Goal: Task Accomplishment & Management: Complete application form

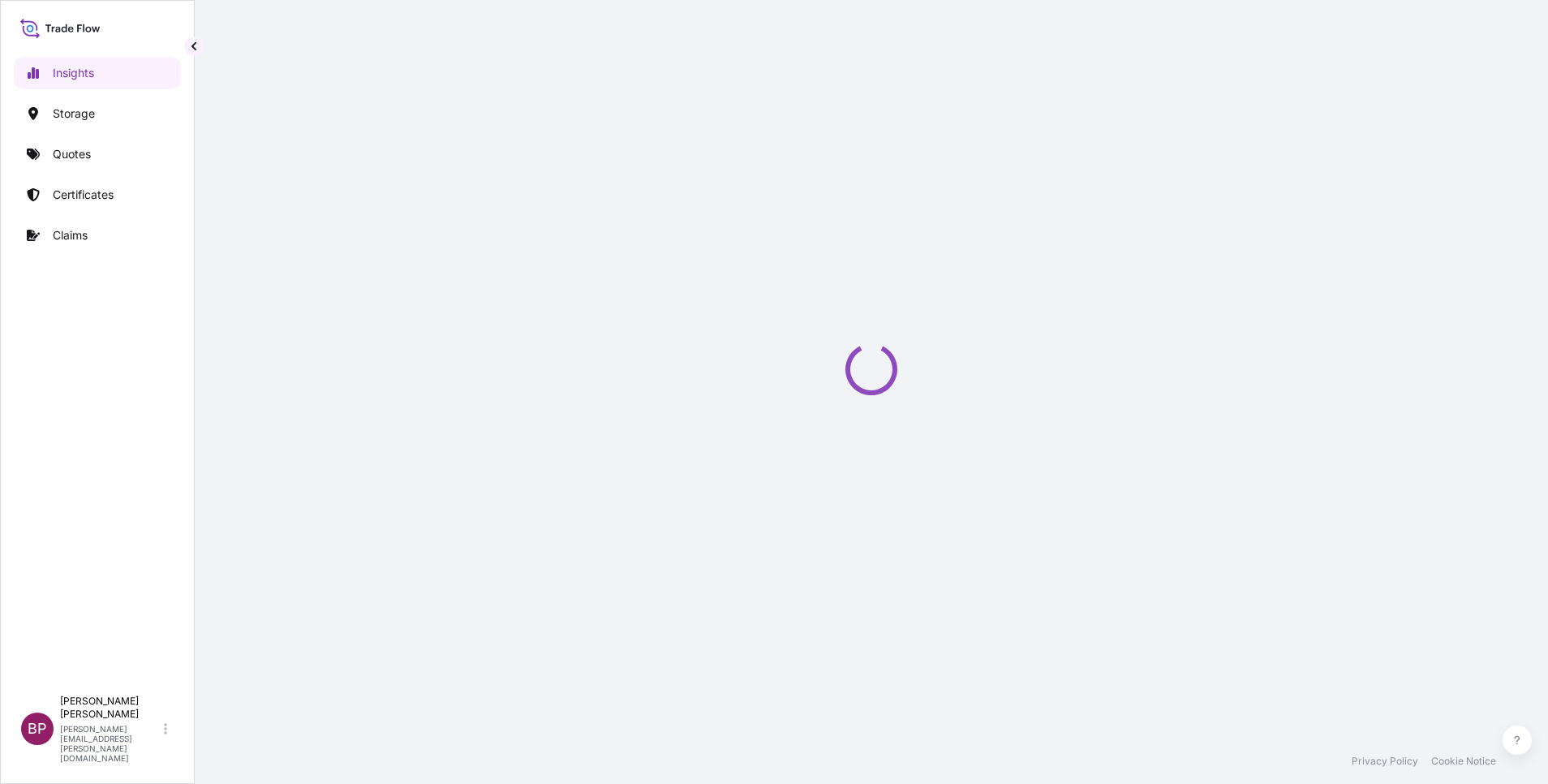
select select "2025"
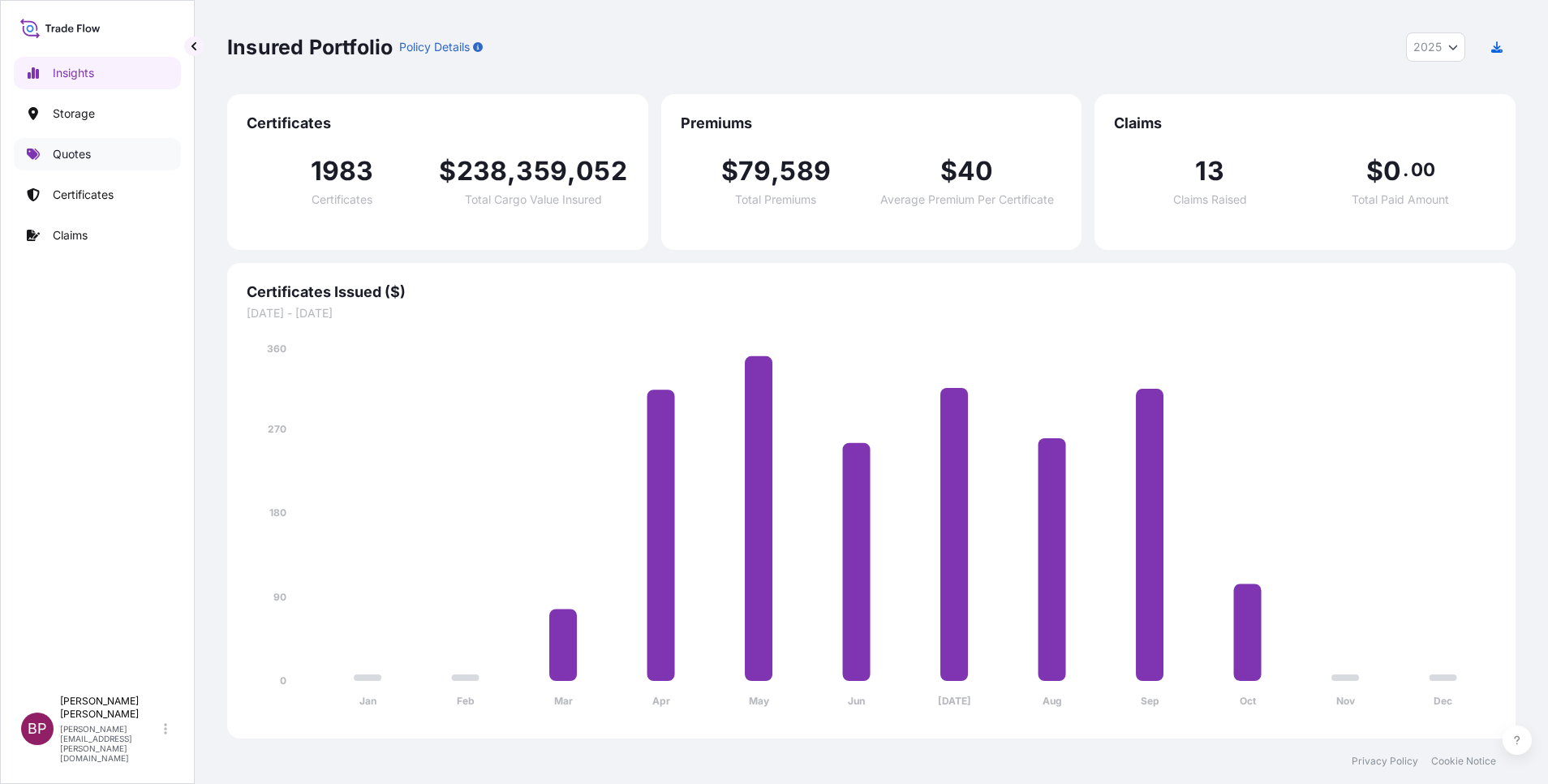
click at [82, 157] on p "Quotes" at bounding box center [72, 154] width 38 height 16
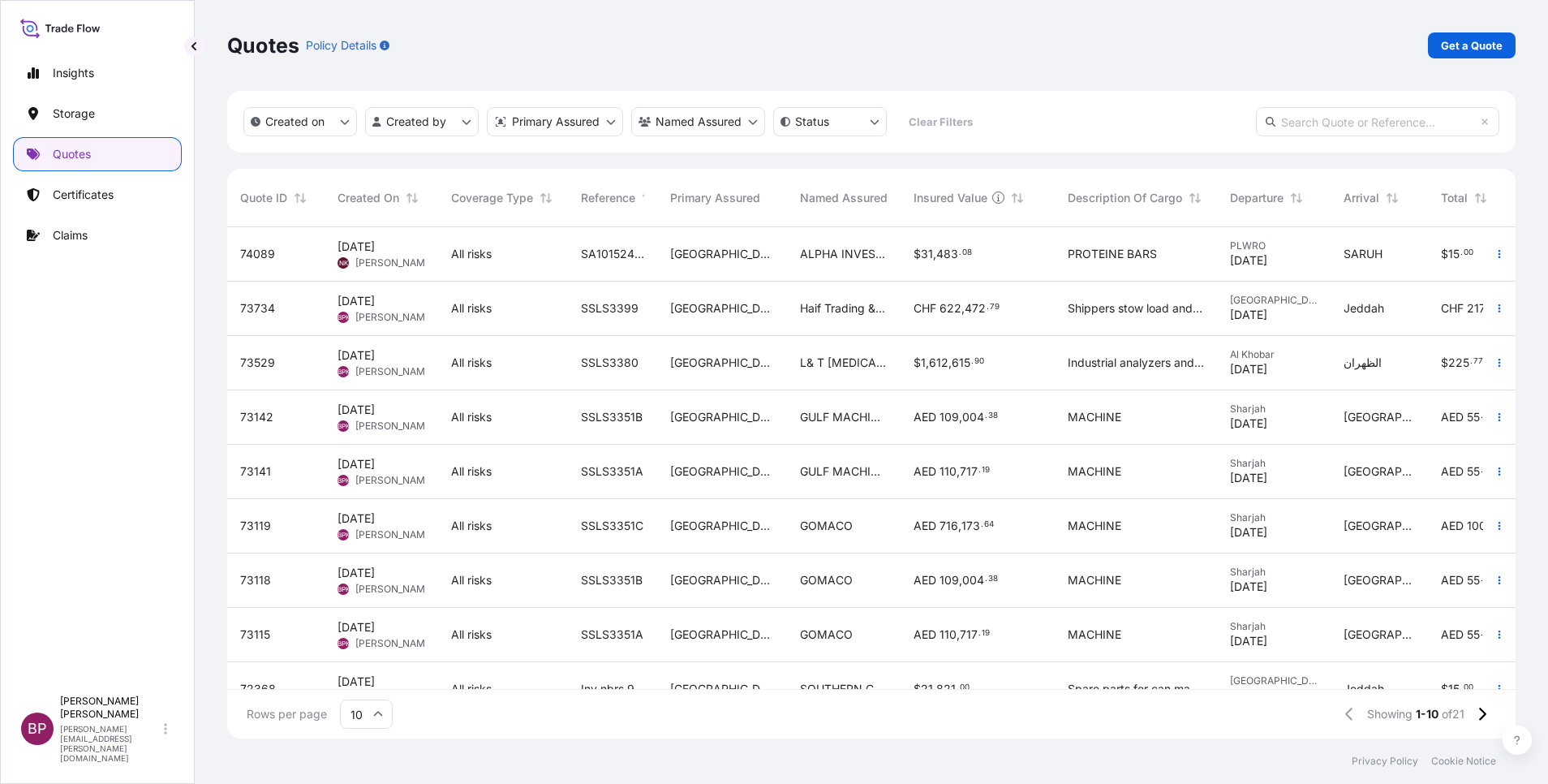
scroll to position [19, 19]
click at [1458, 42] on p "Get a Quote" at bounding box center [1471, 46] width 61 height 16
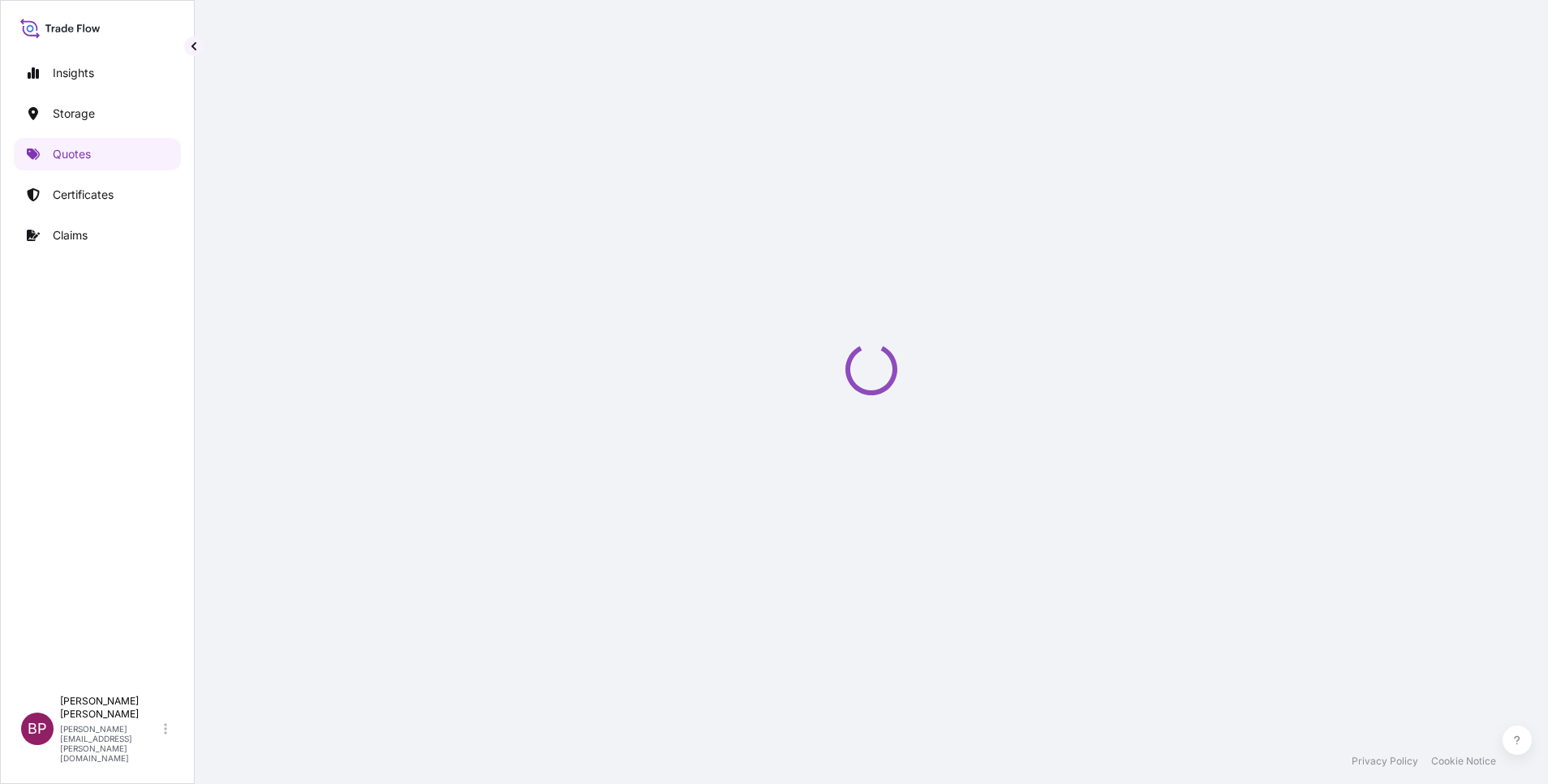
select select "Water"
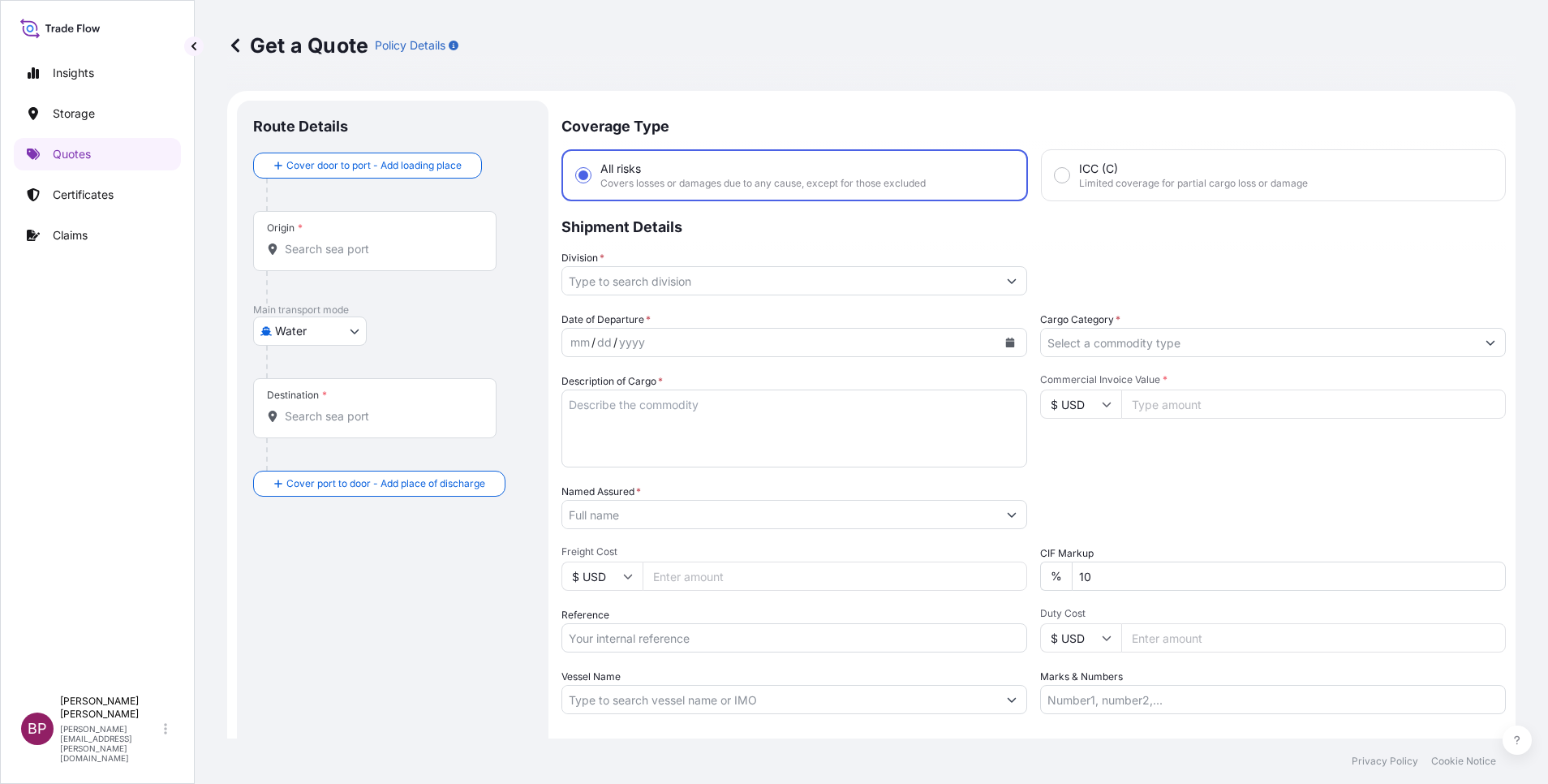
scroll to position [26, 0]
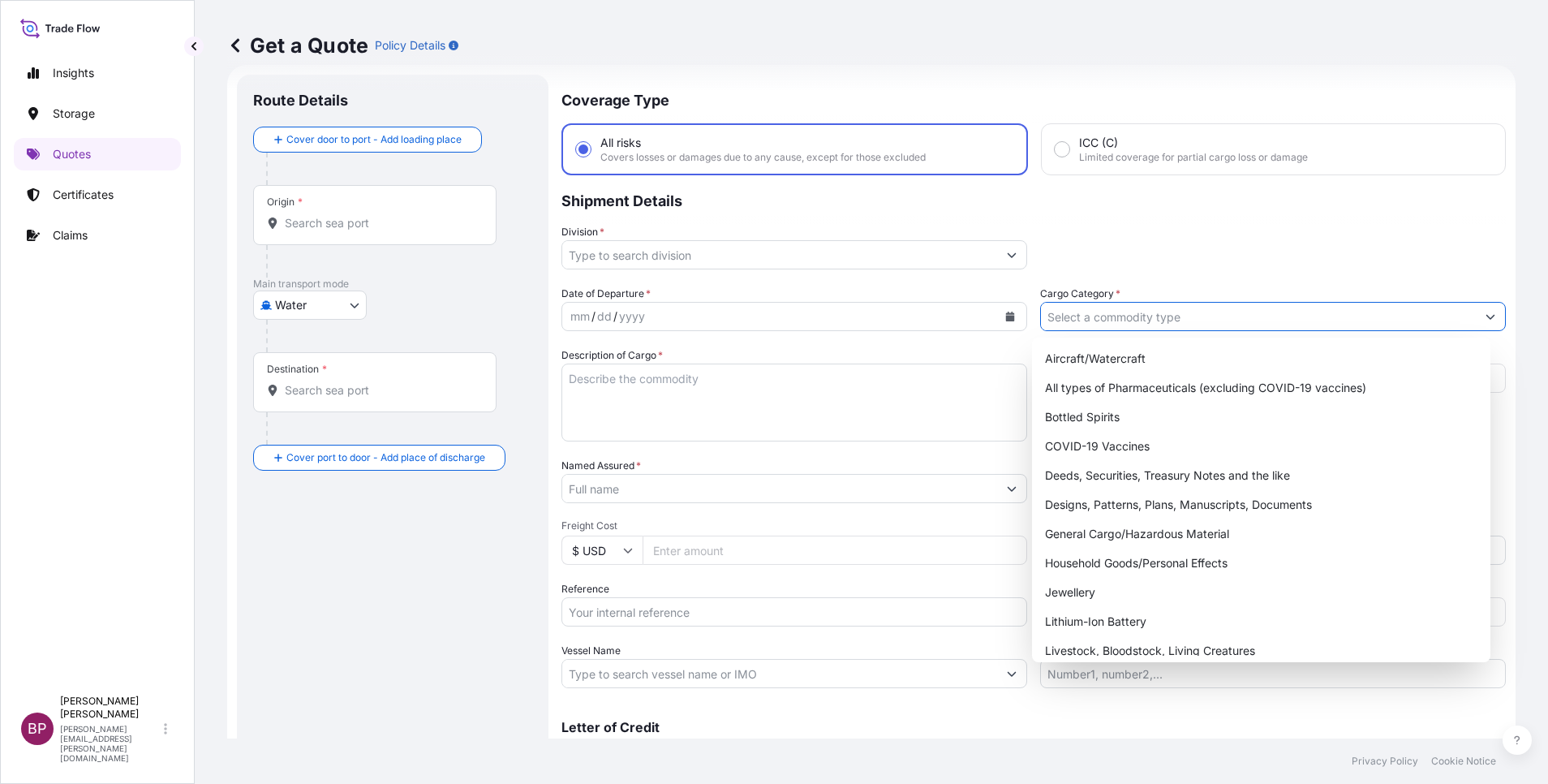
click at [1476, 322] on button "Show suggestions" at bounding box center [1490, 317] width 29 height 29
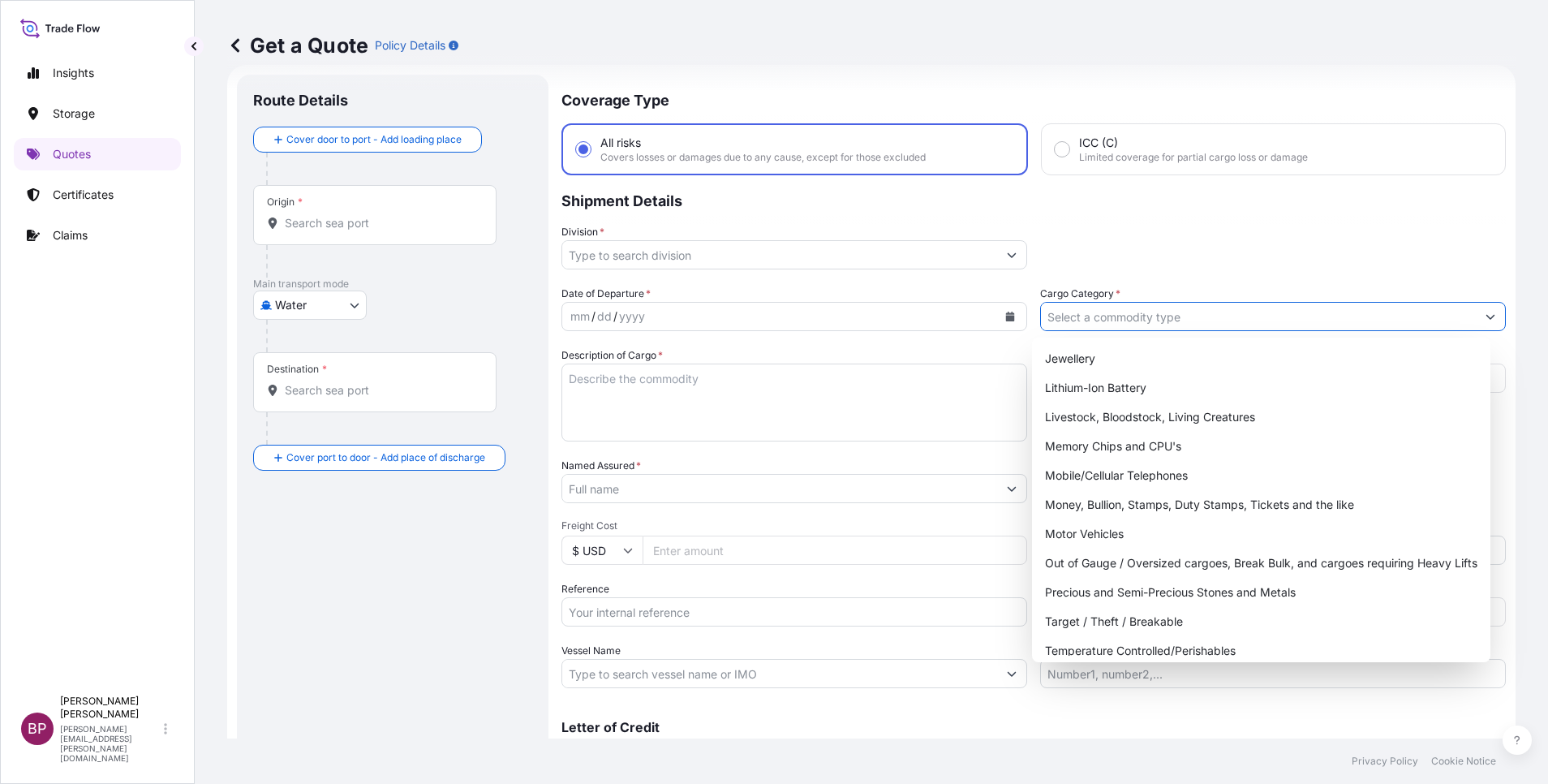
scroll to position [244, 0]
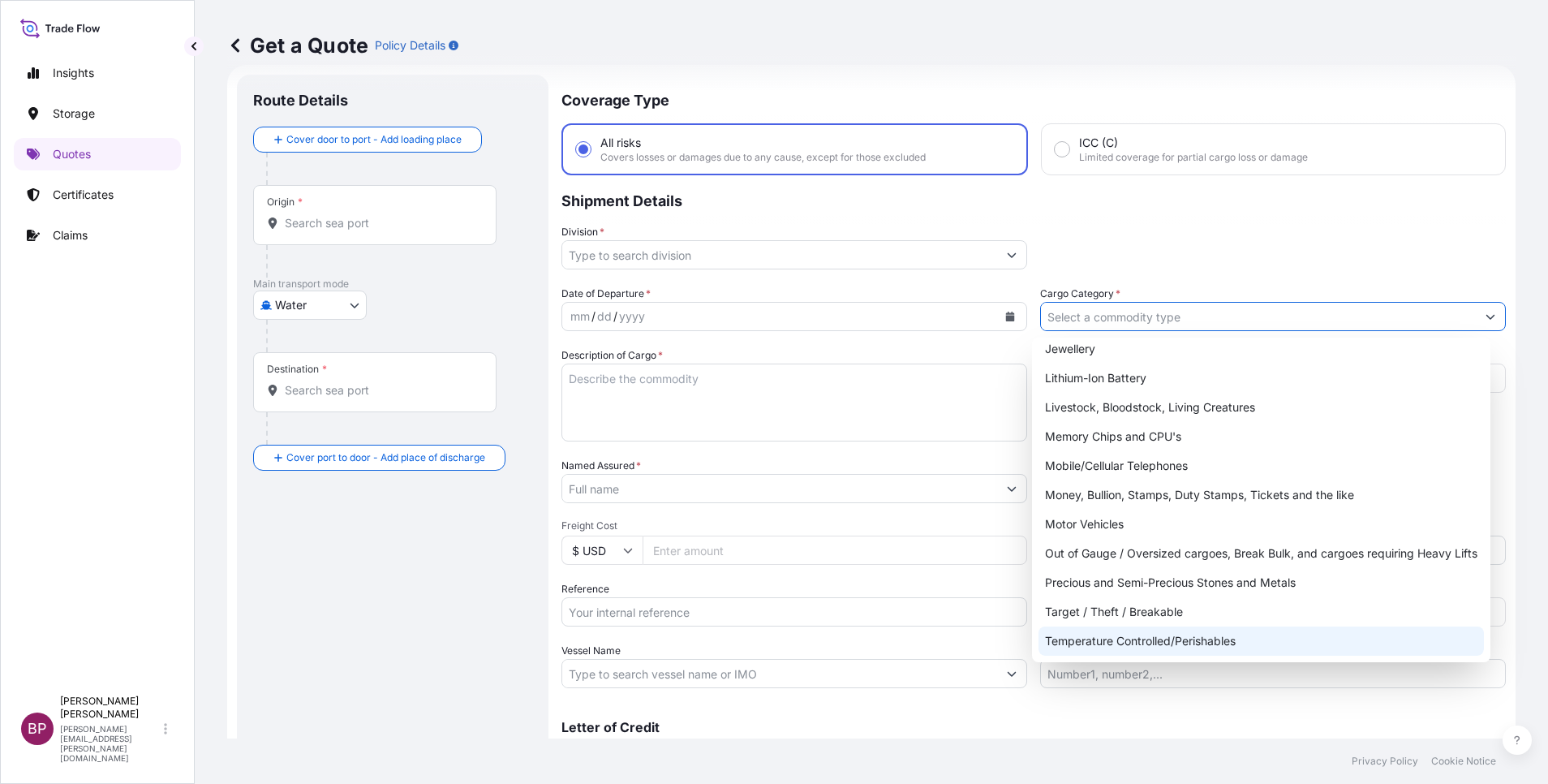
click at [1223, 632] on div "Temperature Controlled/Perishables" at bounding box center [1261, 641] width 445 height 29
type input "Temperature Controlled/Perishables"
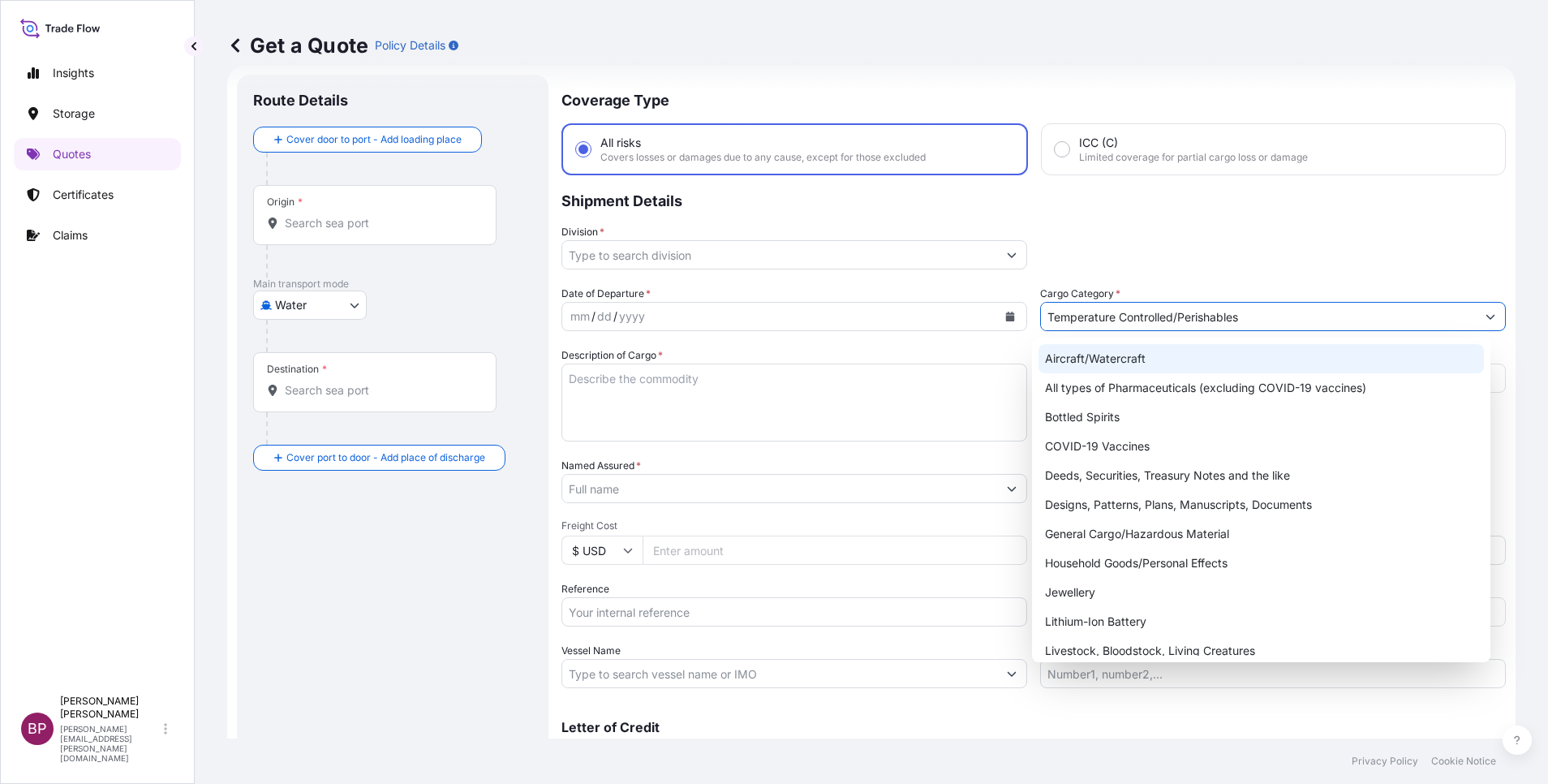
click at [1278, 251] on div "Division *" at bounding box center [1033, 246] width 944 height 46
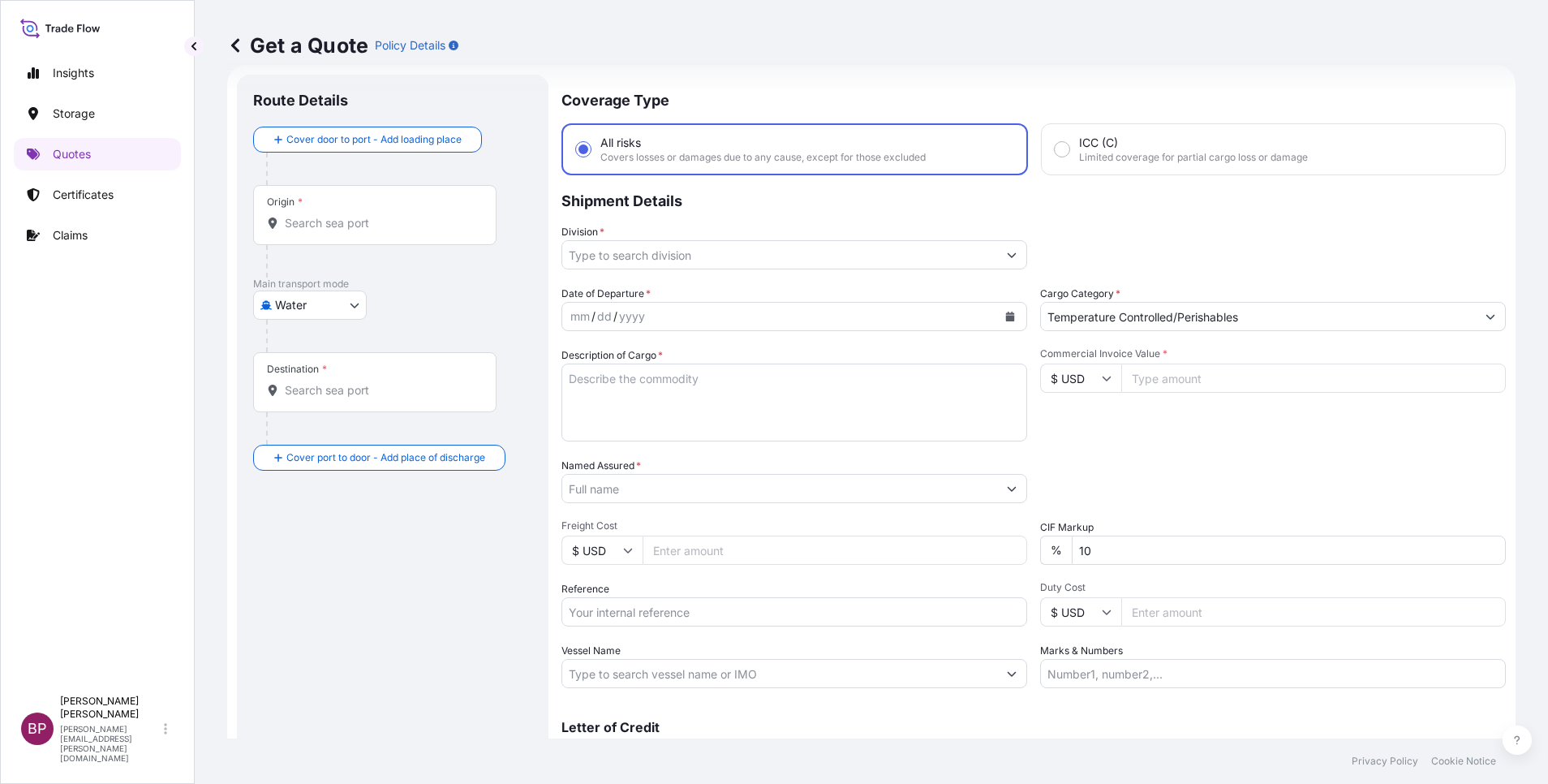
click at [997, 256] on button "Show suggestions" at bounding box center [1012, 255] width 29 height 29
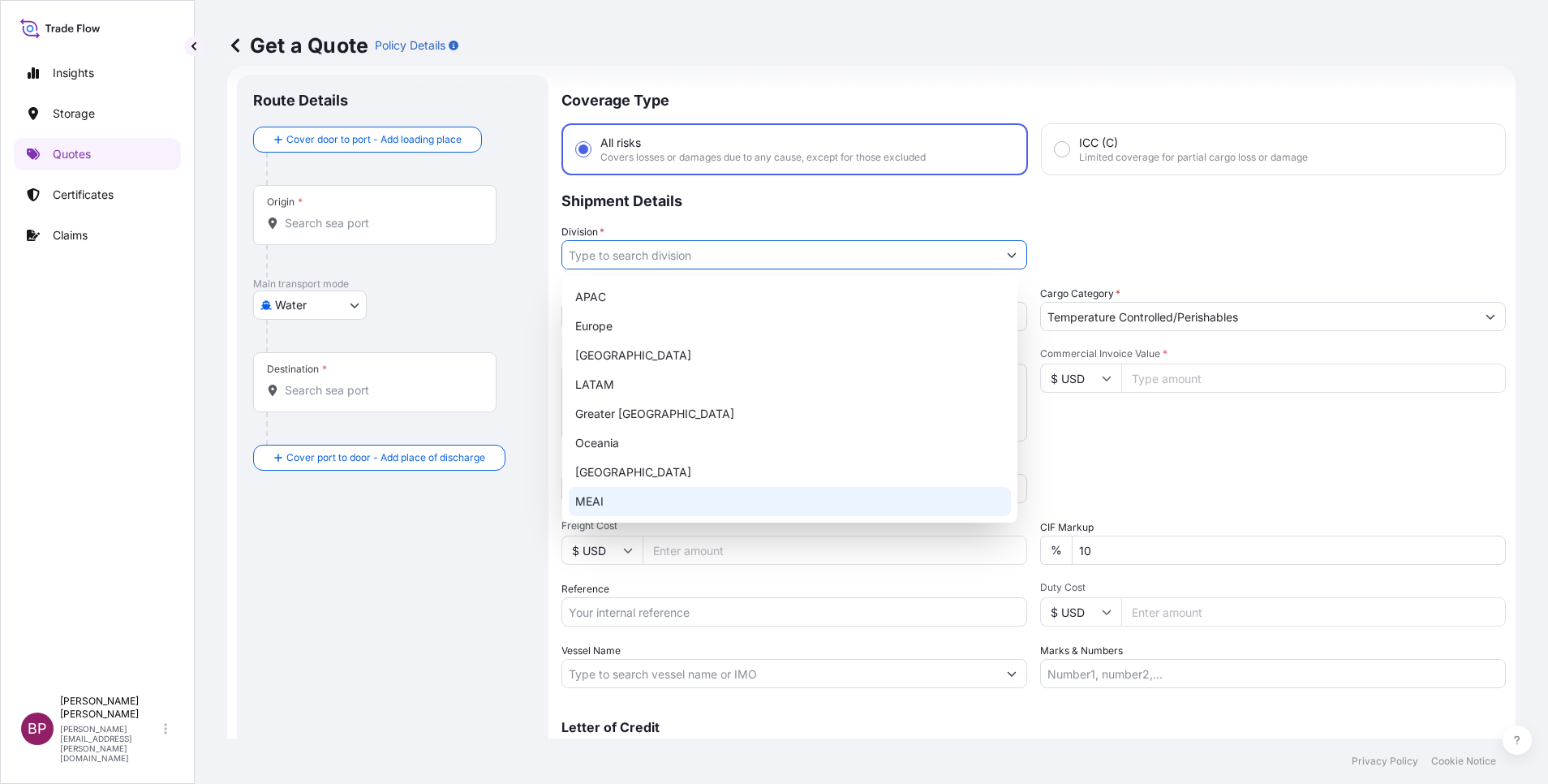
click at [650, 496] on div "MEAI" at bounding box center [790, 501] width 442 height 29
type input "MEAI"
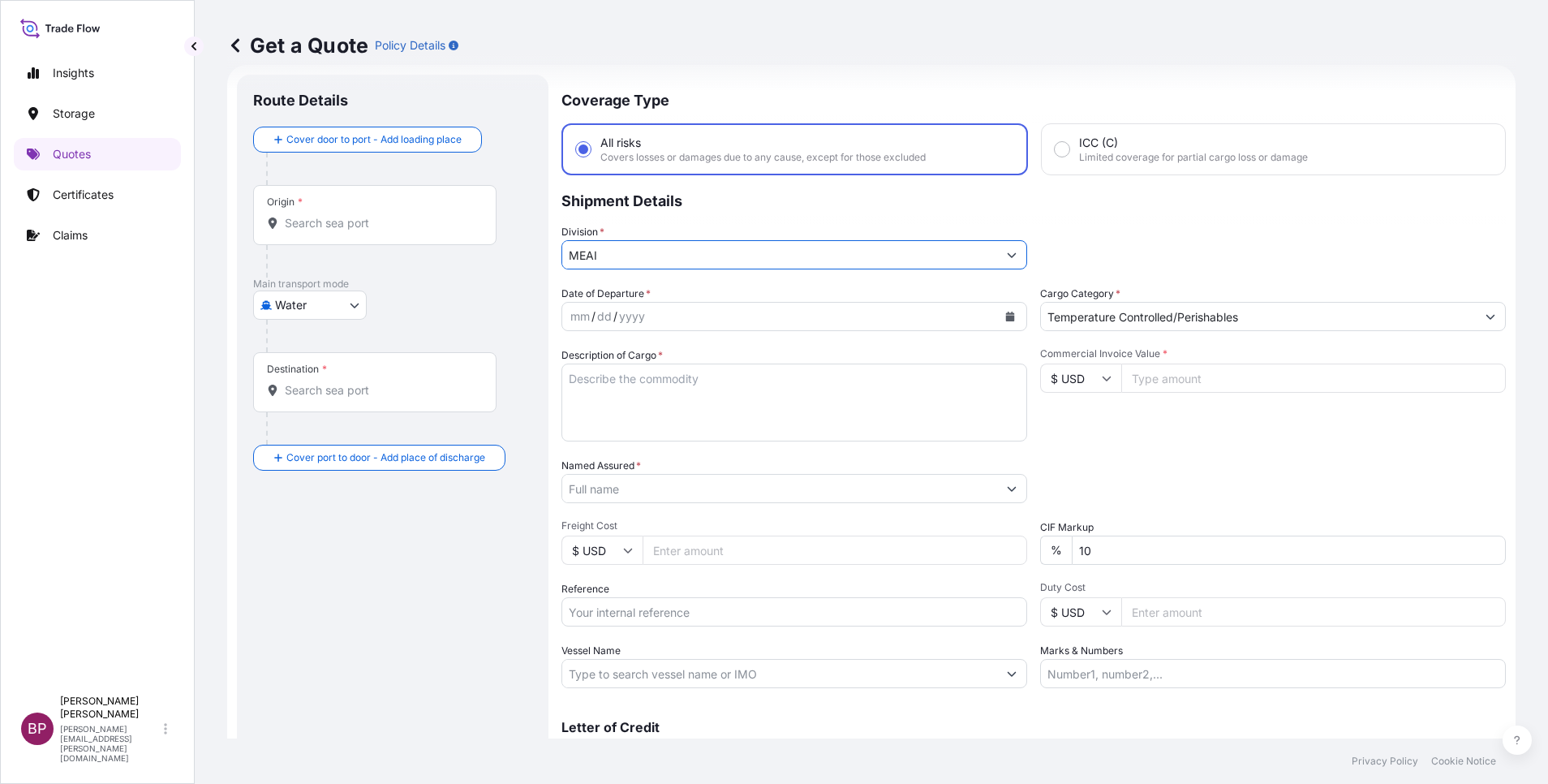
click at [669, 490] on input "Named Assured *" at bounding box center [779, 488] width 435 height 29
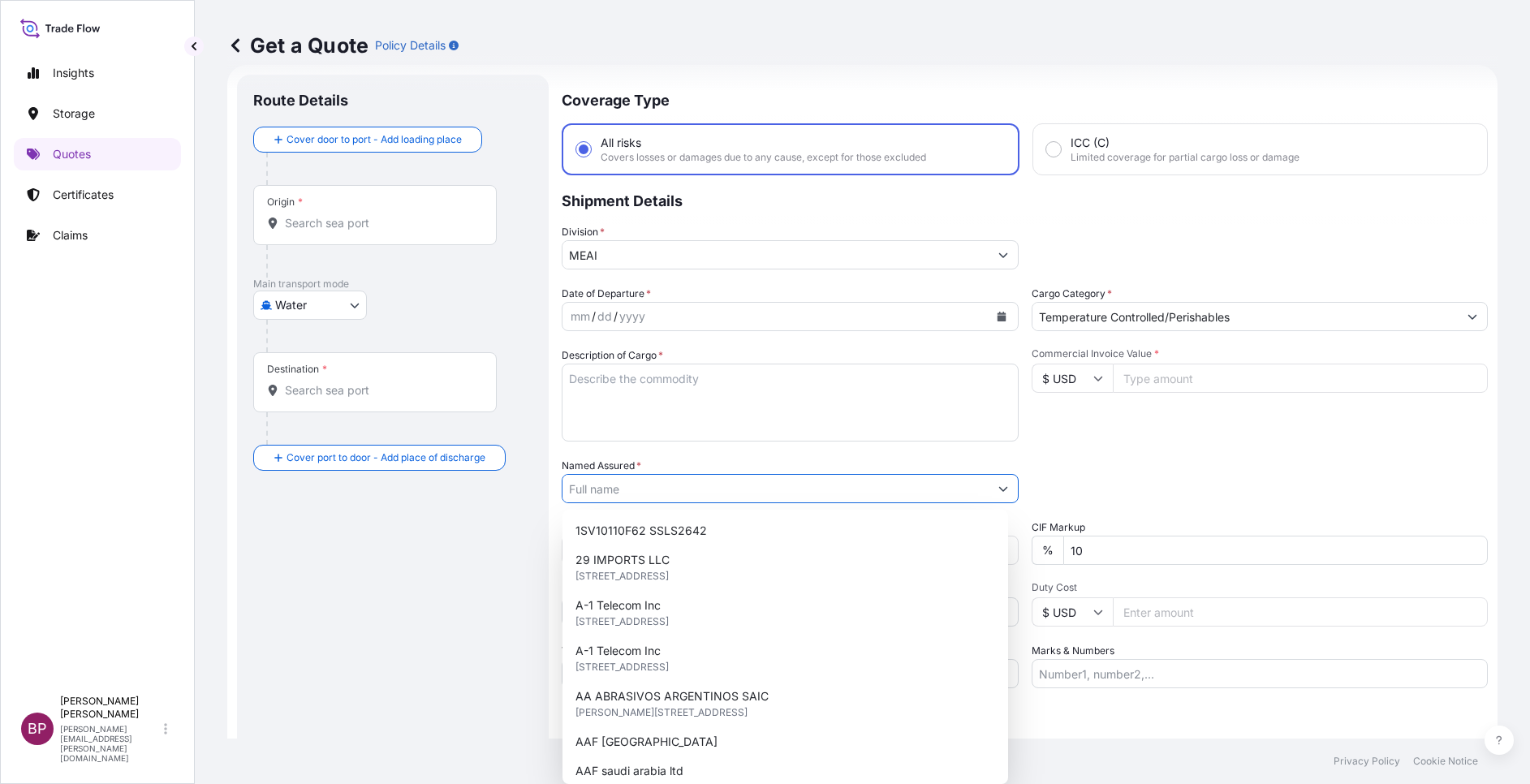
paste input "[PERSON_NAME]"
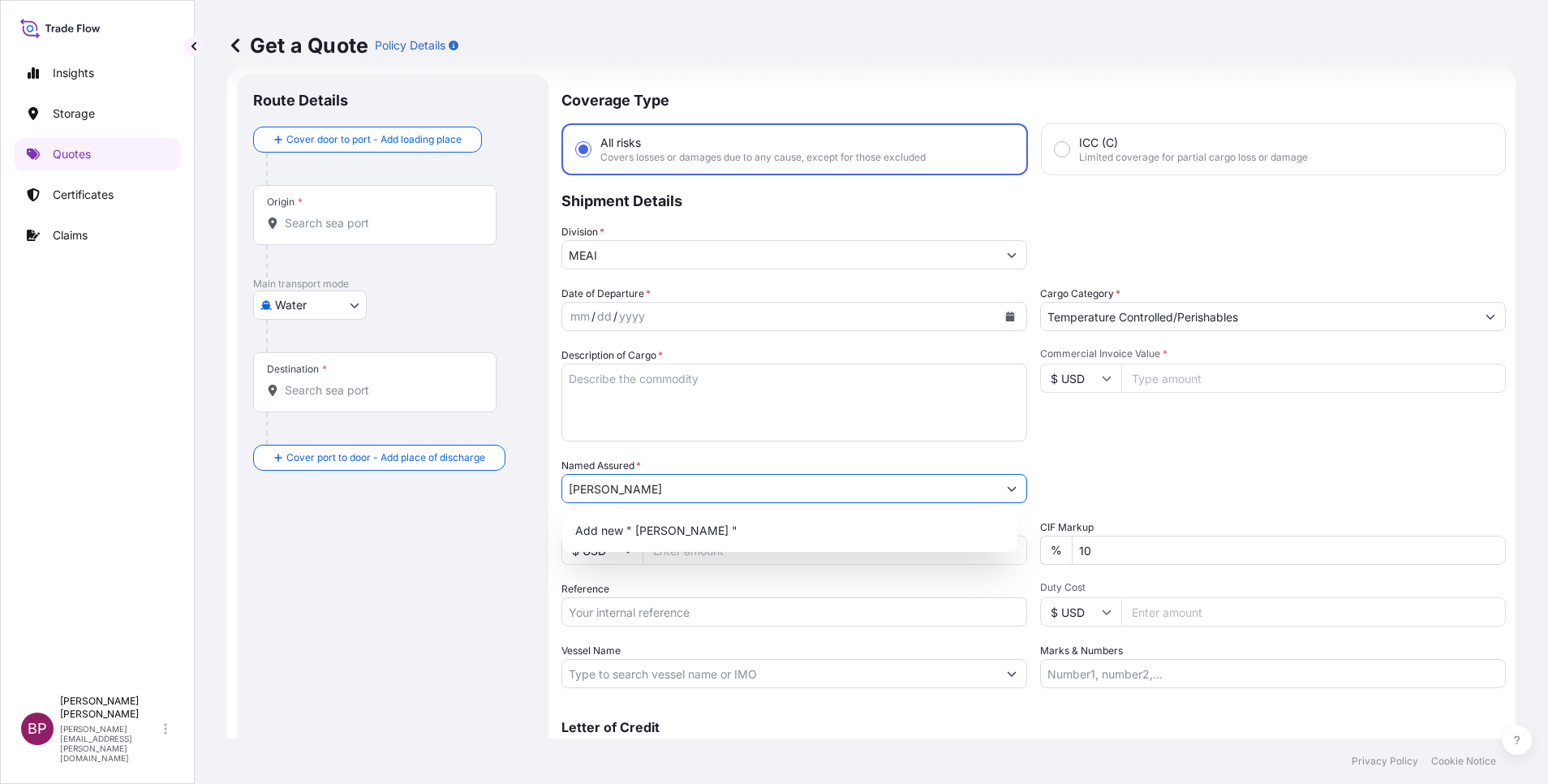
type input "[PERSON_NAME]"
click at [1190, 381] on input "Commercial Invoice Value *" at bounding box center [1314, 378] width 385 height 29
paste input "18750"
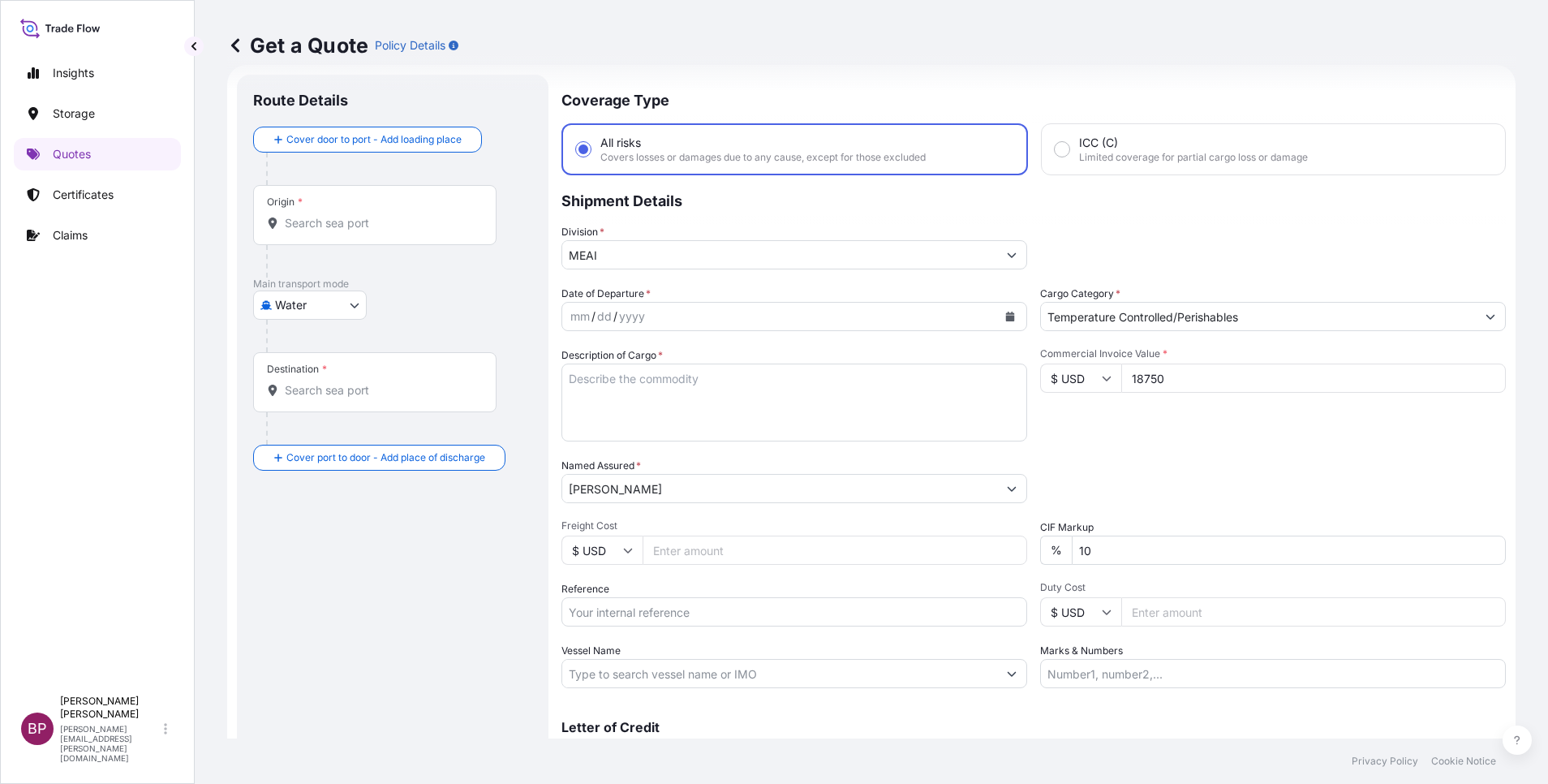
type input "18750"
click at [82, 232] on p "Claims" at bounding box center [71, 235] width 35 height 16
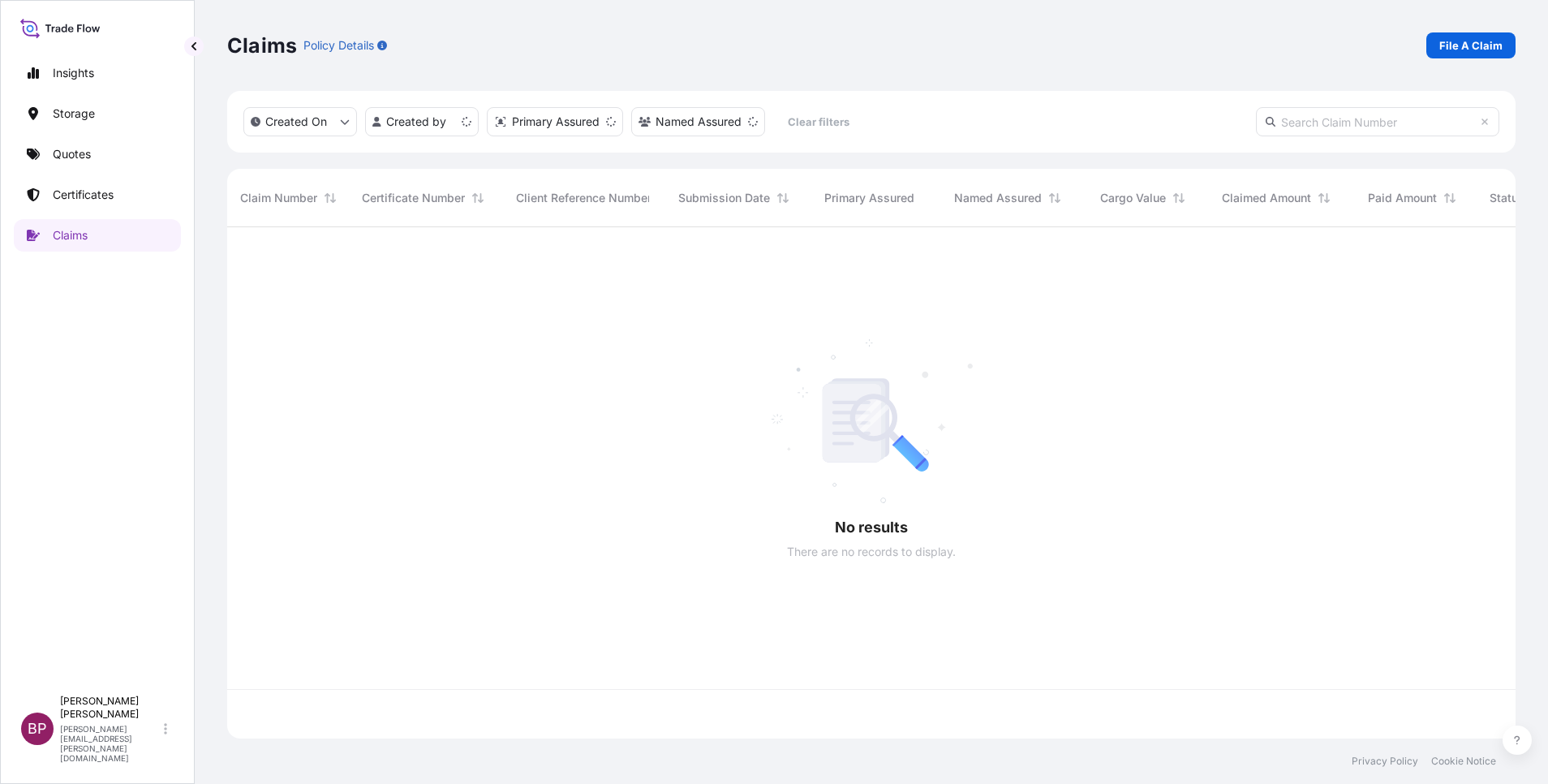
scroll to position [501, 1270]
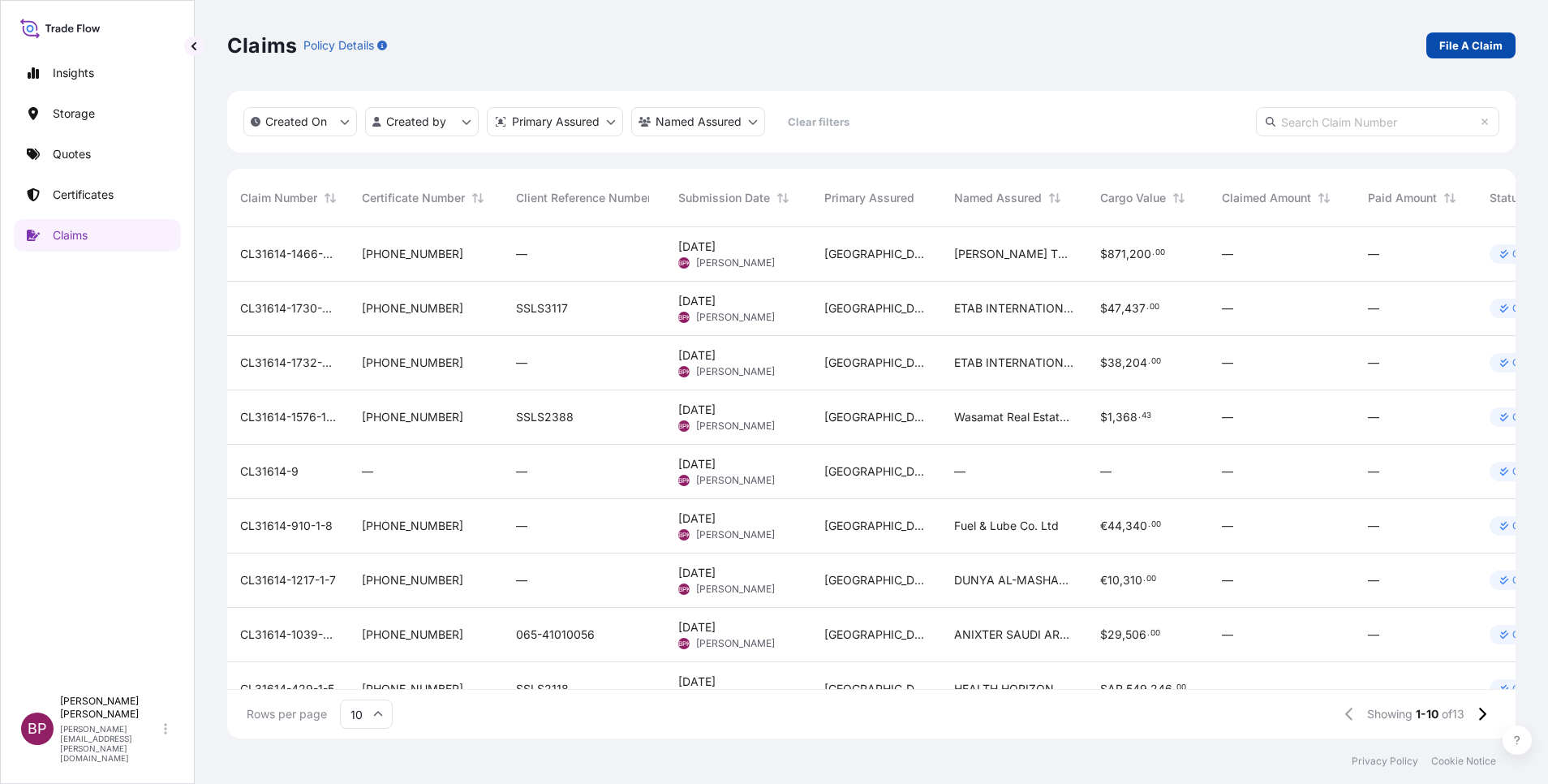
click at [1474, 47] on p "File A Claim" at bounding box center [1470, 46] width 63 height 16
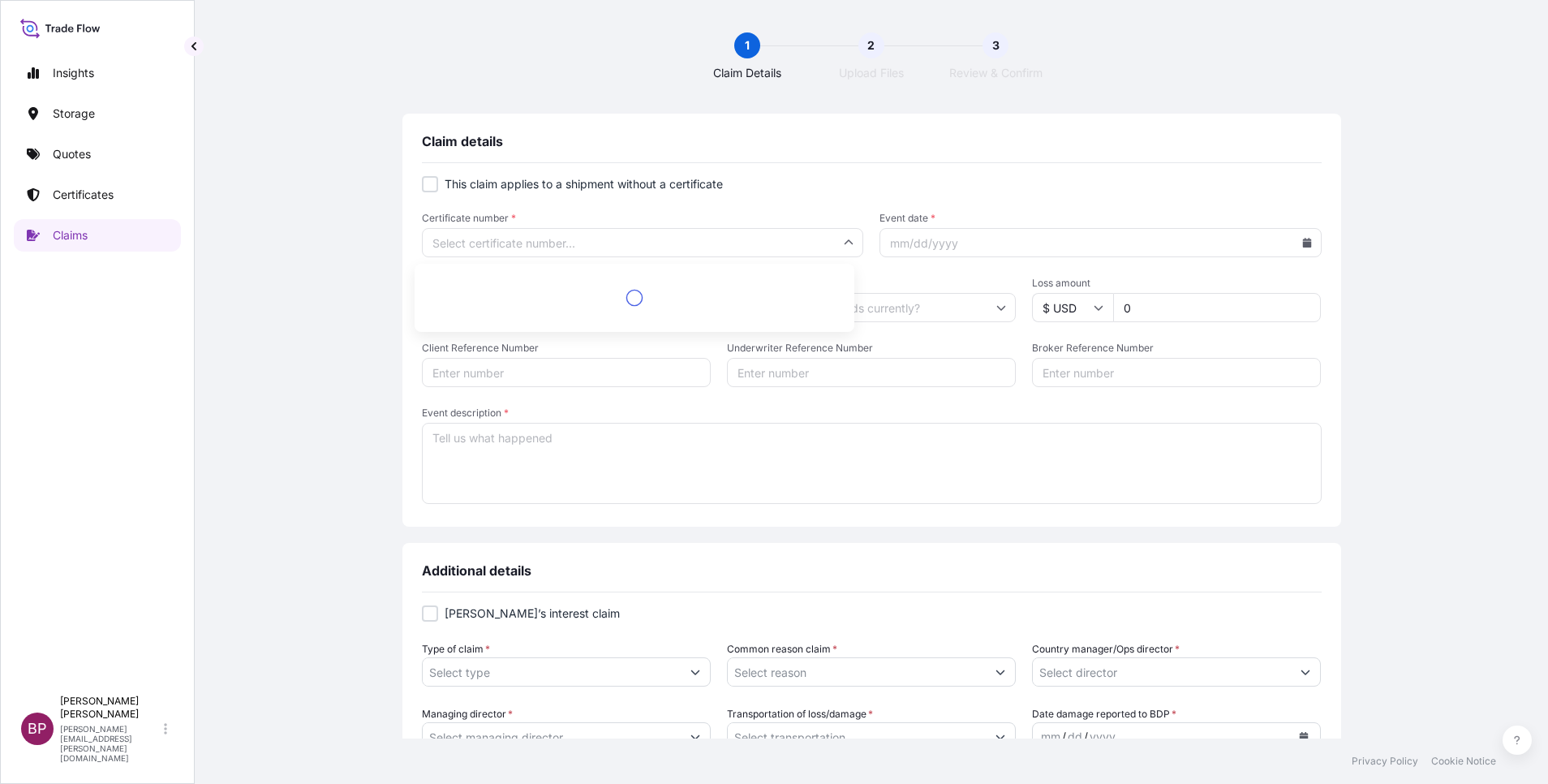
click at [508, 244] on input "Certificate number *" at bounding box center [643, 243] width 442 height 29
paste input "[PHONE_NUMBER]"
type input "[PHONE_NUMBER]"
click at [468, 285] on li "[PHONE_NUMBER]" at bounding box center [635, 286] width 427 height 31
click at [1303, 245] on icon at bounding box center [1307, 243] width 9 height 10
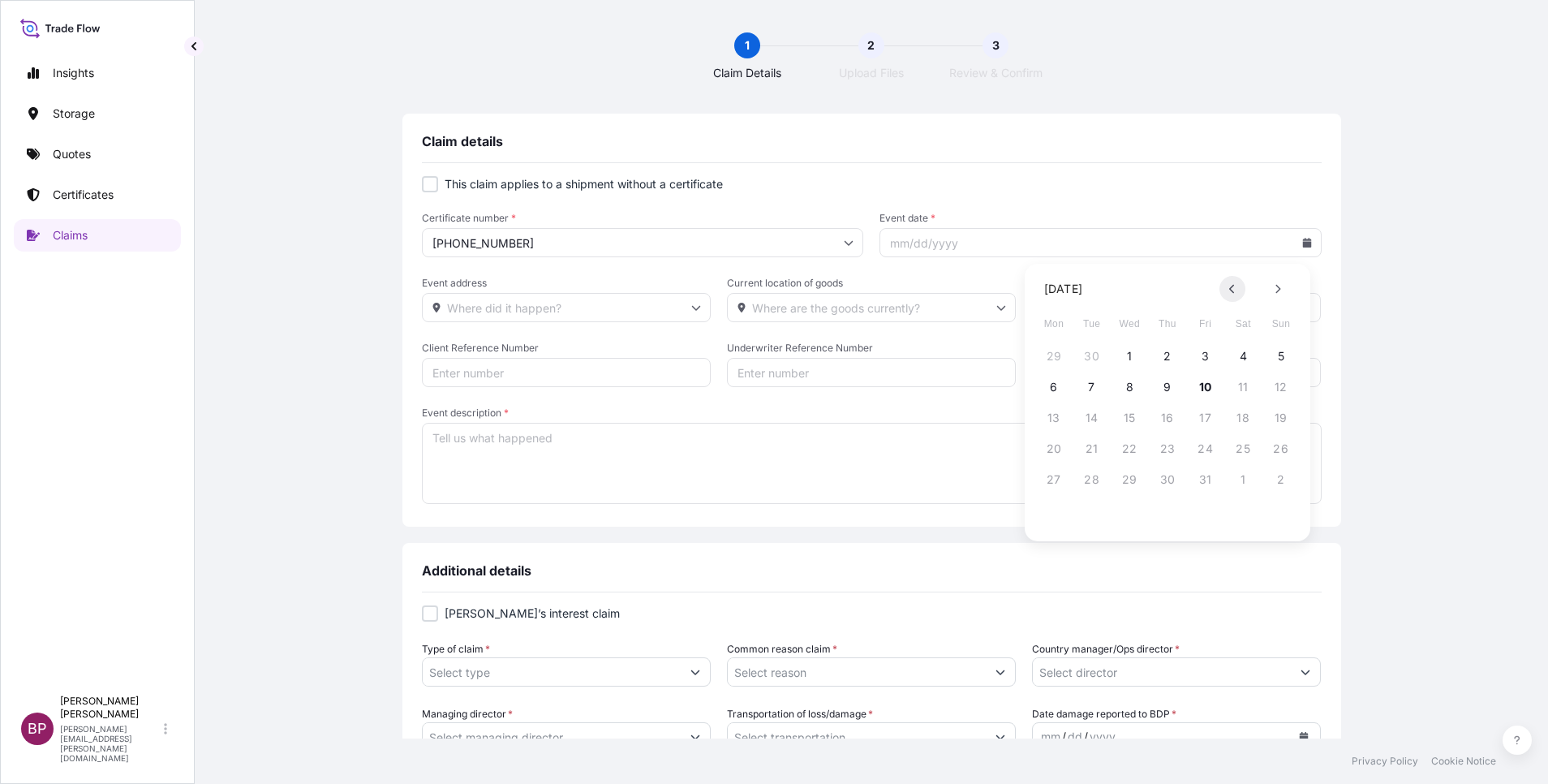
click at [1229, 289] on icon at bounding box center [1232, 289] width 6 height 10
click at [1055, 421] on button "15" at bounding box center [1053, 418] width 26 height 26
type input "[DATE]"
click at [599, 305] on input "Event address" at bounding box center [566, 308] width 289 height 29
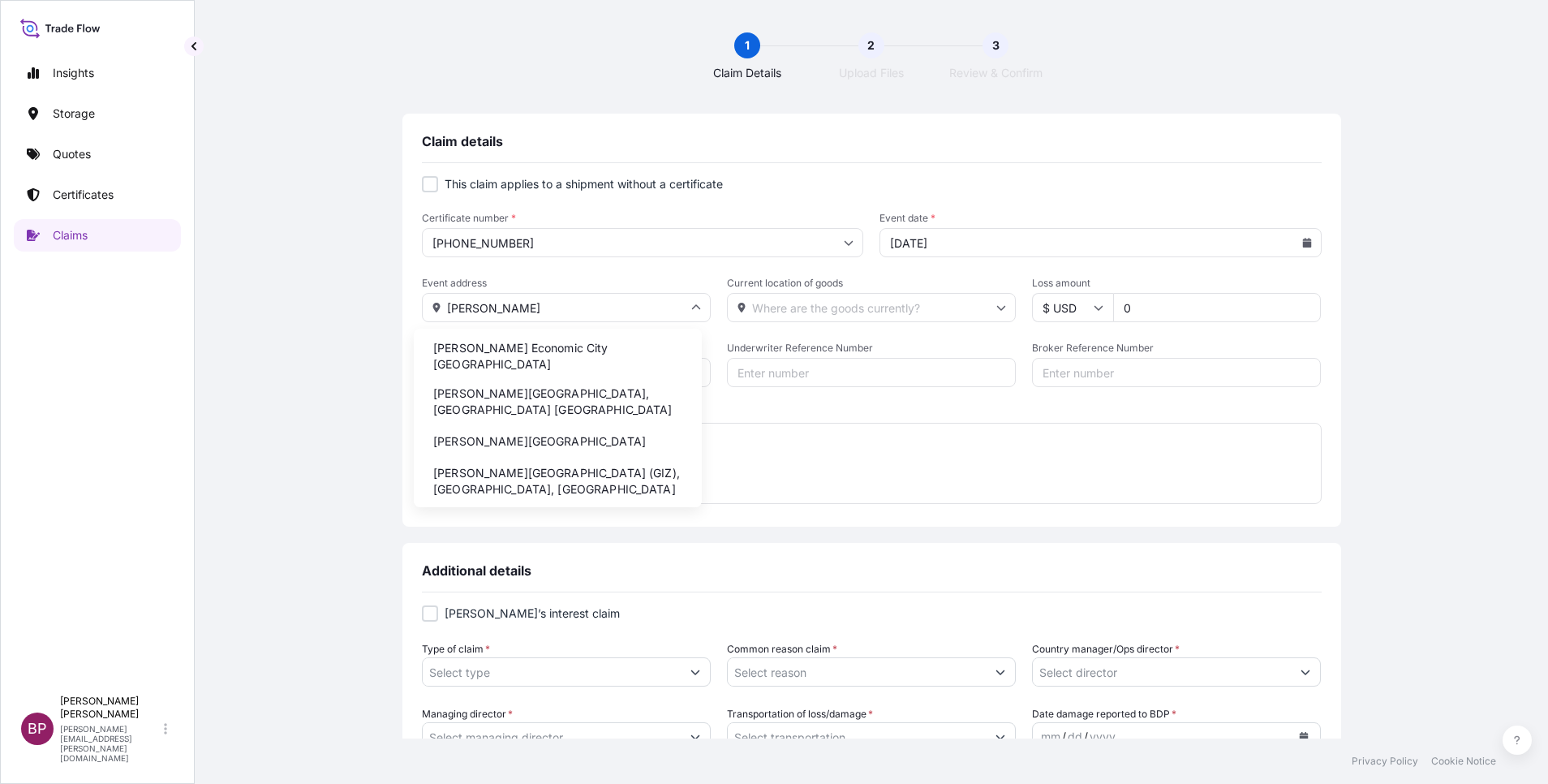
click at [585, 354] on li "[PERSON_NAME] Economic City [GEOGRAPHIC_DATA]" at bounding box center [558, 356] width 275 height 42
type input "[PERSON_NAME] Economic City [GEOGRAPHIC_DATA]"
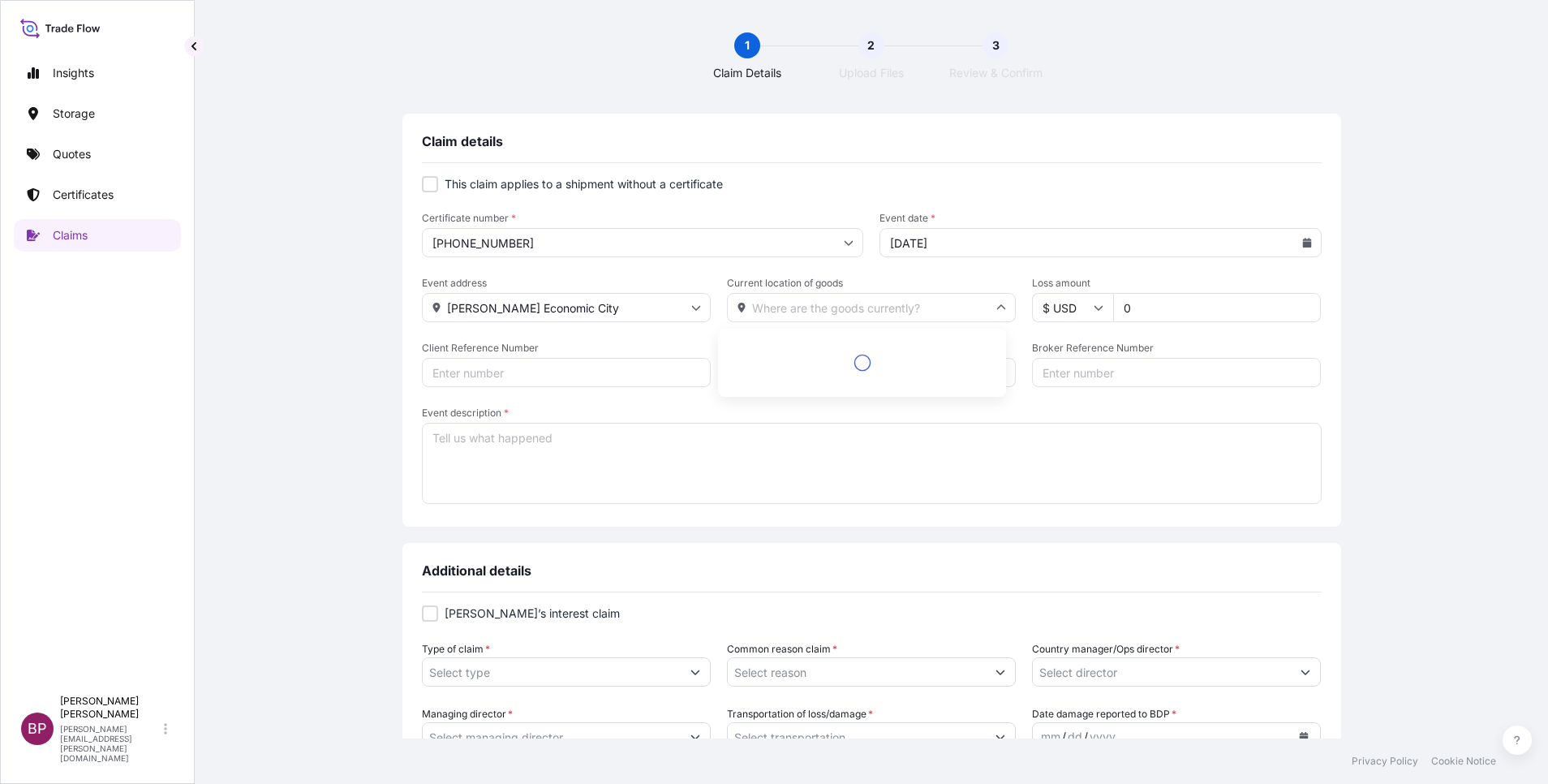
click at [819, 310] on input "Current location of goods" at bounding box center [871, 308] width 289 height 29
type input "k"
paste input "[URL][DOMAIN_NAME]"
type input "[URL][DOMAIN_NAME]"
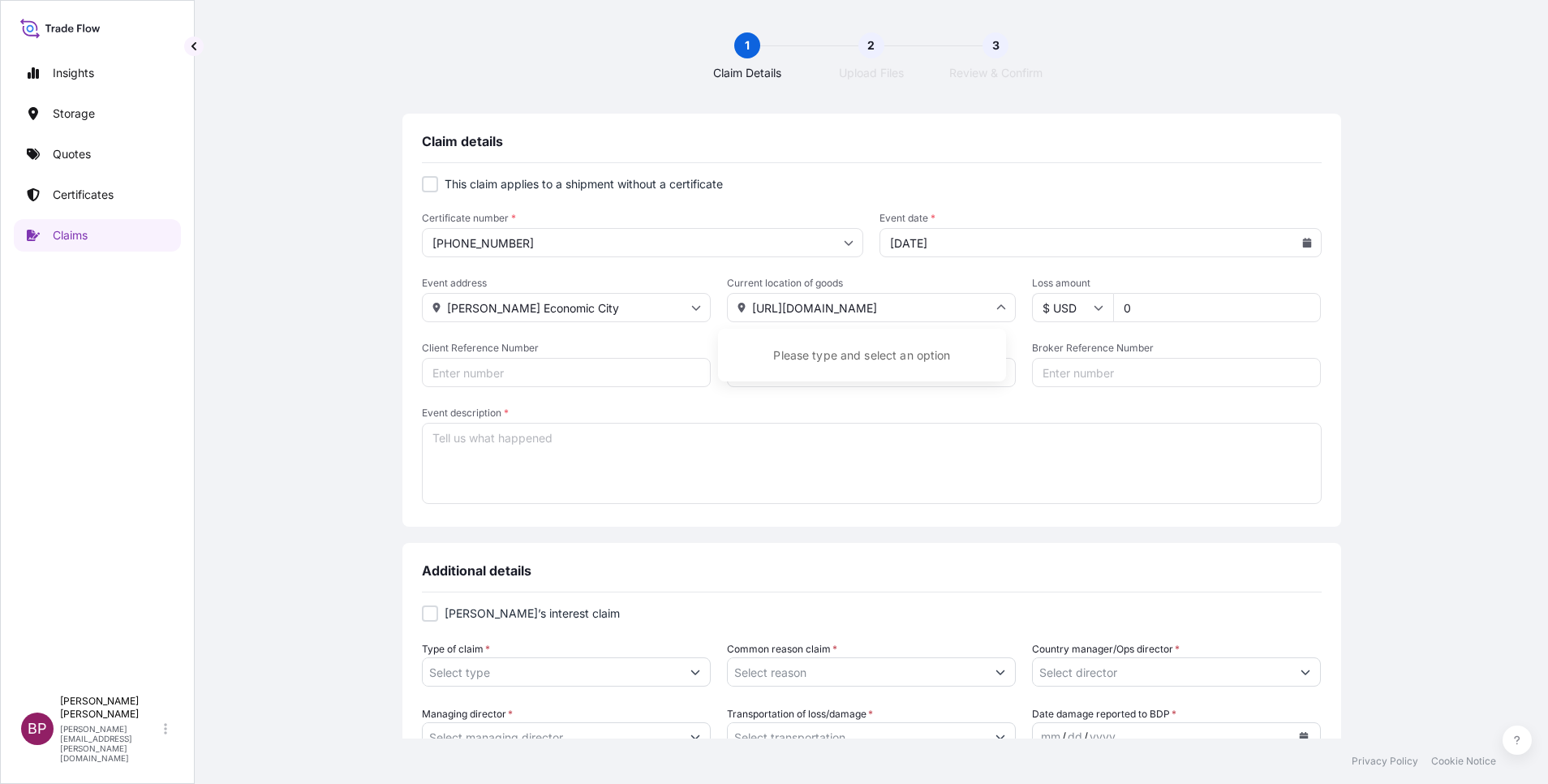
click at [926, 357] on div "Please type and select an option" at bounding box center [862, 354] width 275 height 39
drag, startPoint x: 983, startPoint y: 304, endPoint x: 563, endPoint y: 299, distance: 420.0
click at [563, 299] on div "Event address [PERSON_NAME][GEOGRAPHIC_DATA] Current location of goods [URL][DO…" at bounding box center [872, 299] width 899 height 46
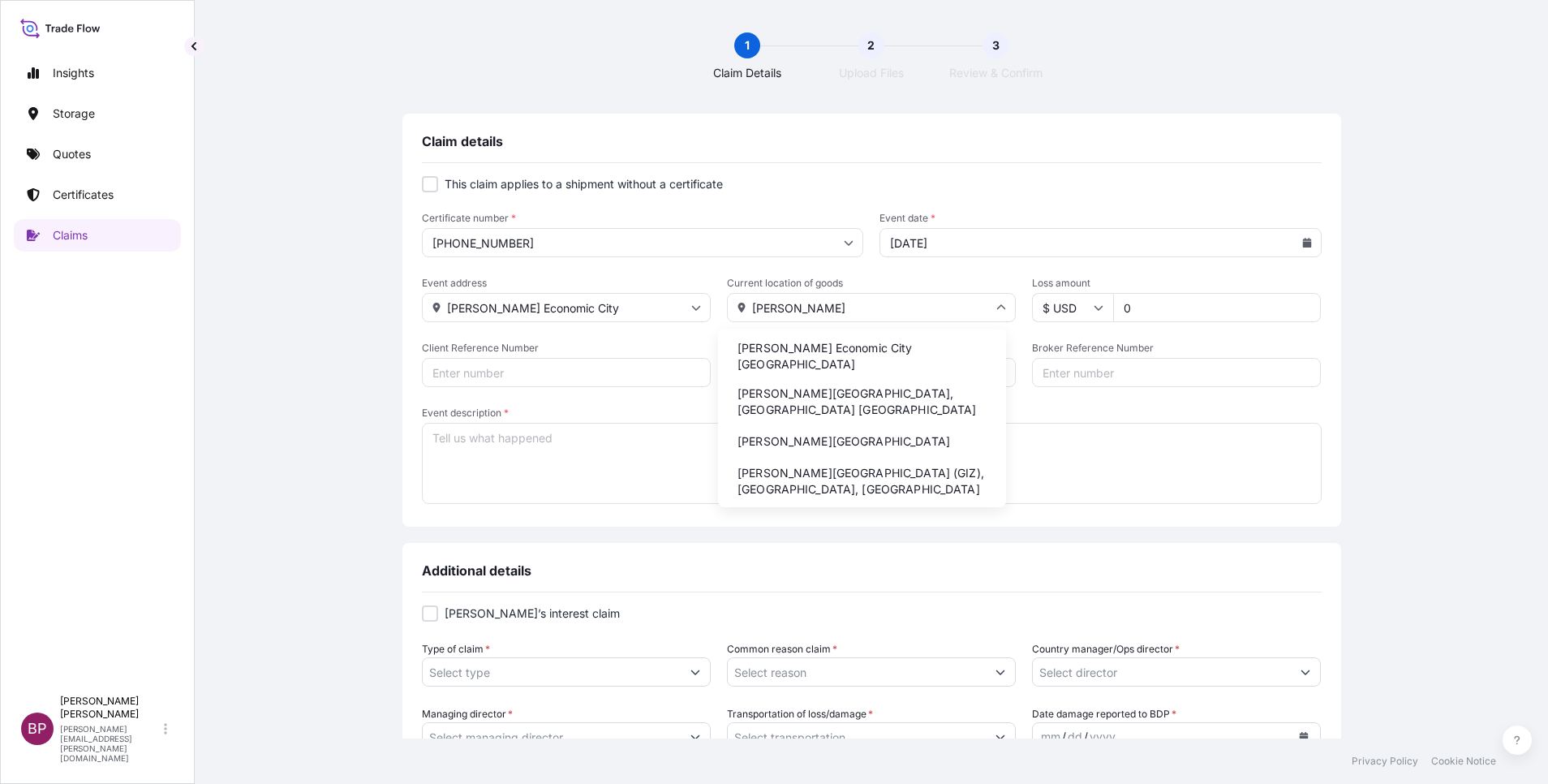
click at [891, 356] on li "[PERSON_NAME] Economic City [GEOGRAPHIC_DATA]" at bounding box center [862, 356] width 275 height 42
type input "[PERSON_NAME] Economic City [GEOGRAPHIC_DATA]"
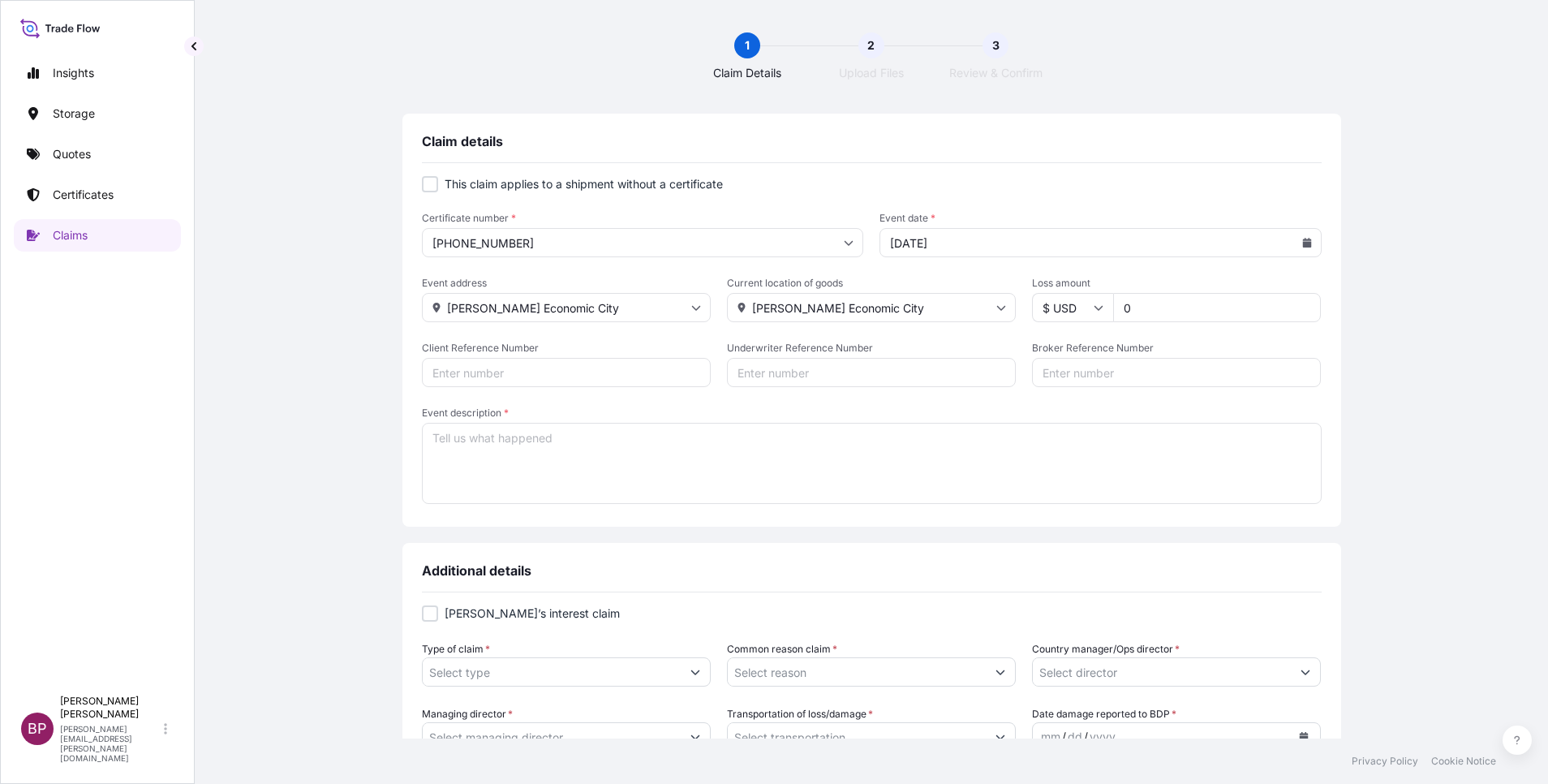
click at [1199, 311] on input "0" at bounding box center [1216, 308] width 208 height 29
type input "140"
click at [424, 607] on div at bounding box center [431, 614] width 16 height 16
checkbox input "true"
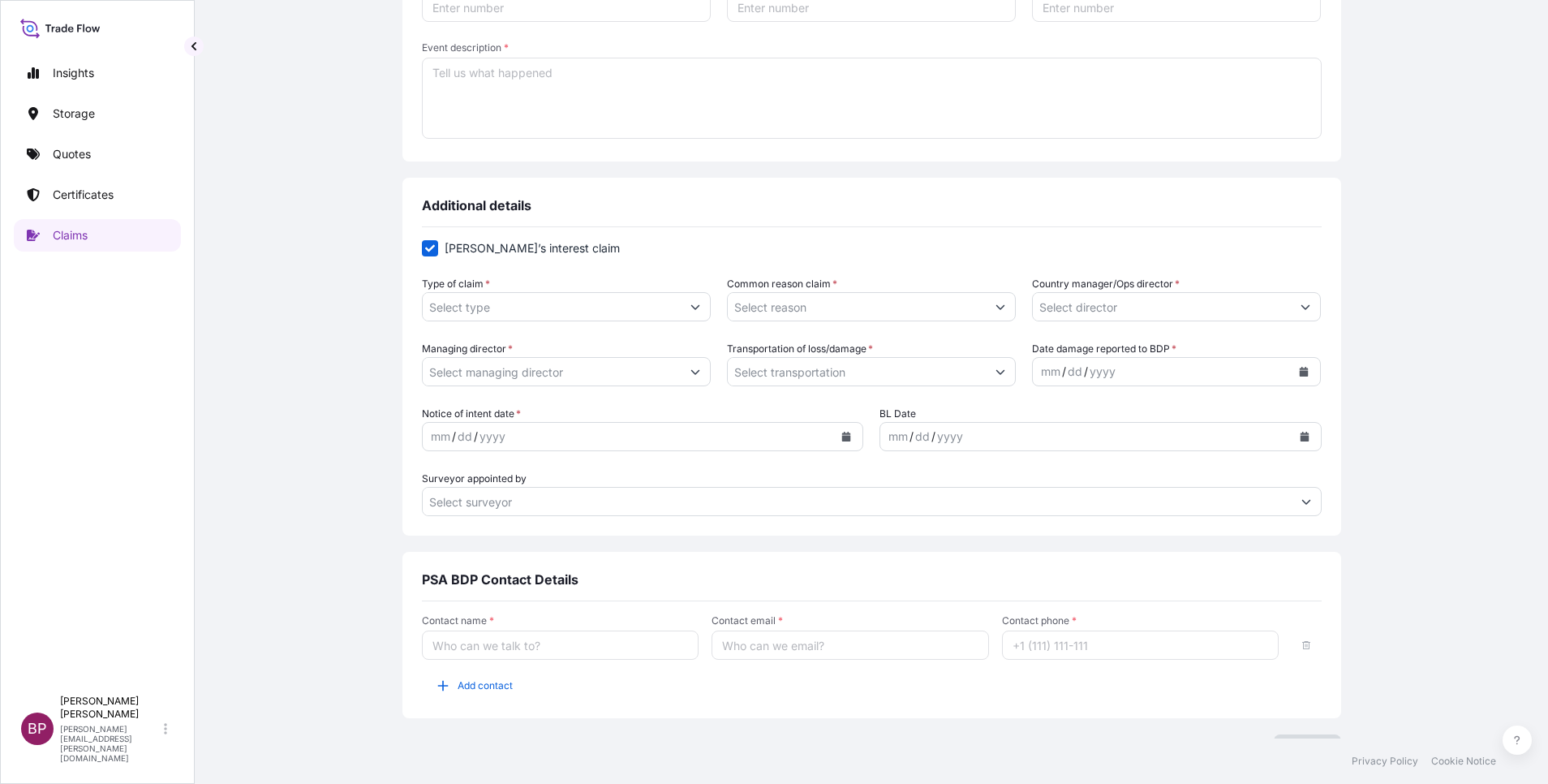
click at [692, 308] on icon "Show suggestions" at bounding box center [696, 307] width 9 height 5
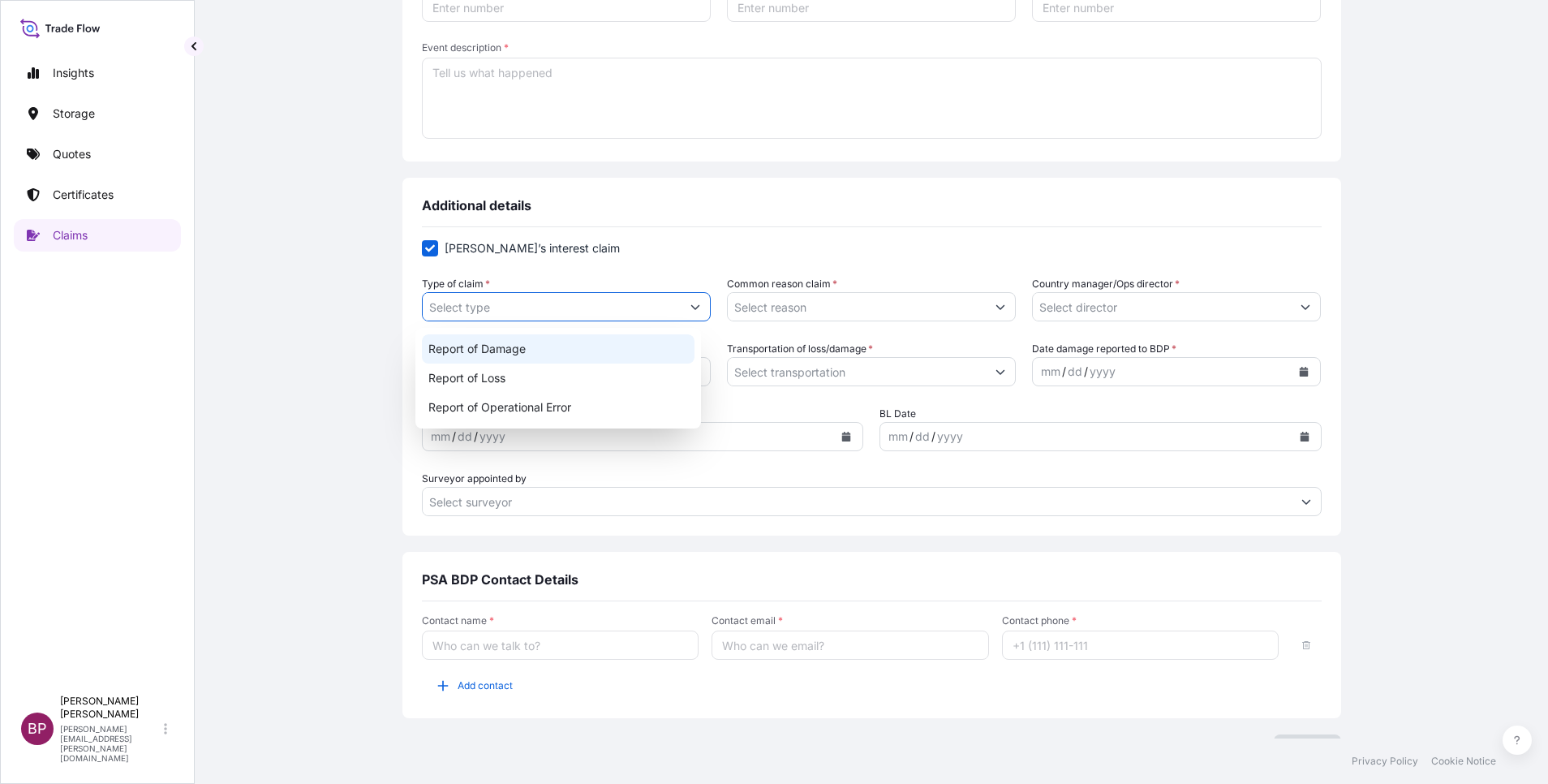
click at [558, 345] on div "Report of Damage" at bounding box center [559, 349] width 273 height 29
type input "Report of Damage"
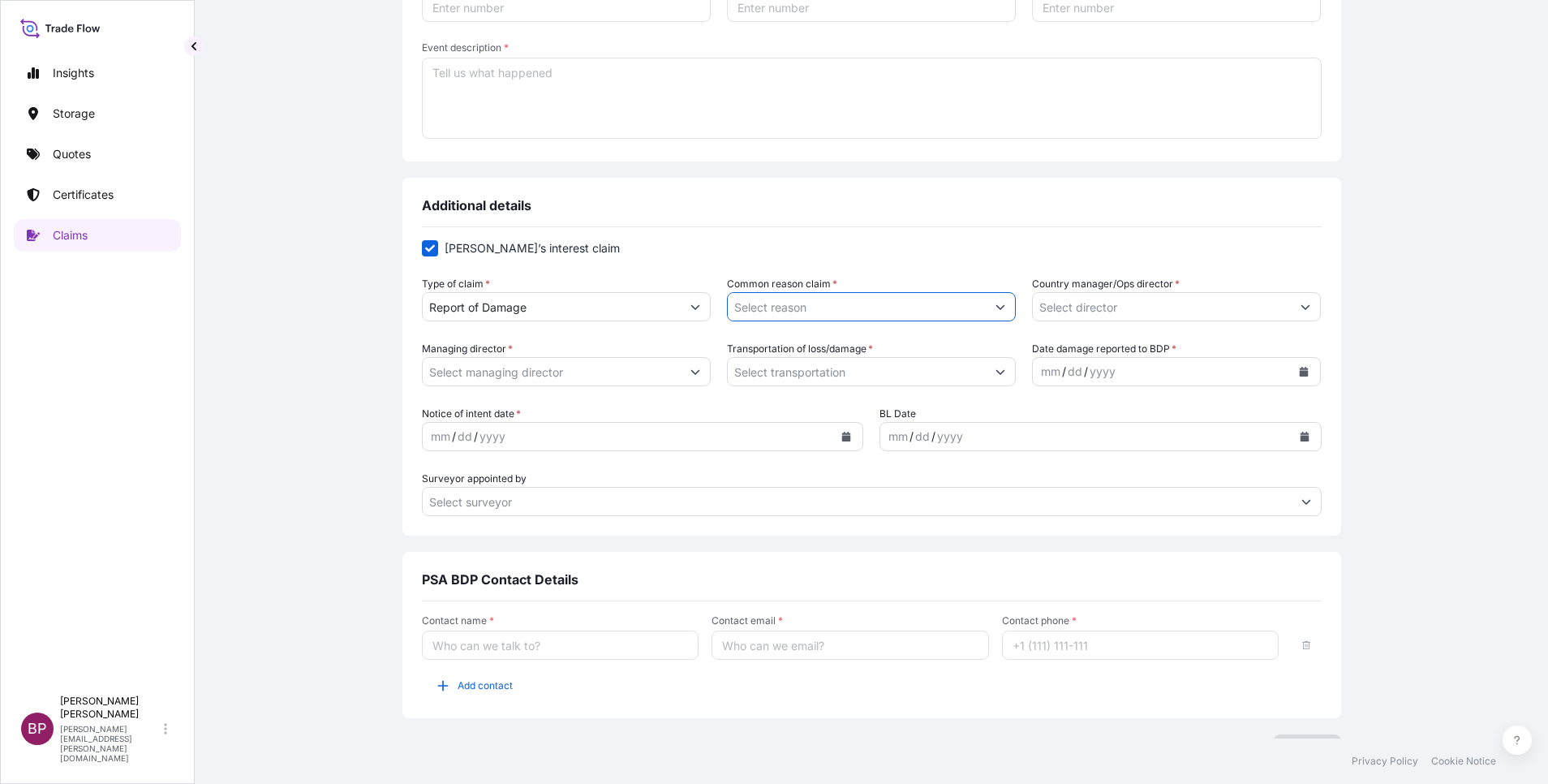
click at [888, 310] on input "Common reason claim *" at bounding box center [857, 307] width 258 height 29
click at [996, 309] on icon "Show suggestions" at bounding box center [1000, 307] width 10 height 10
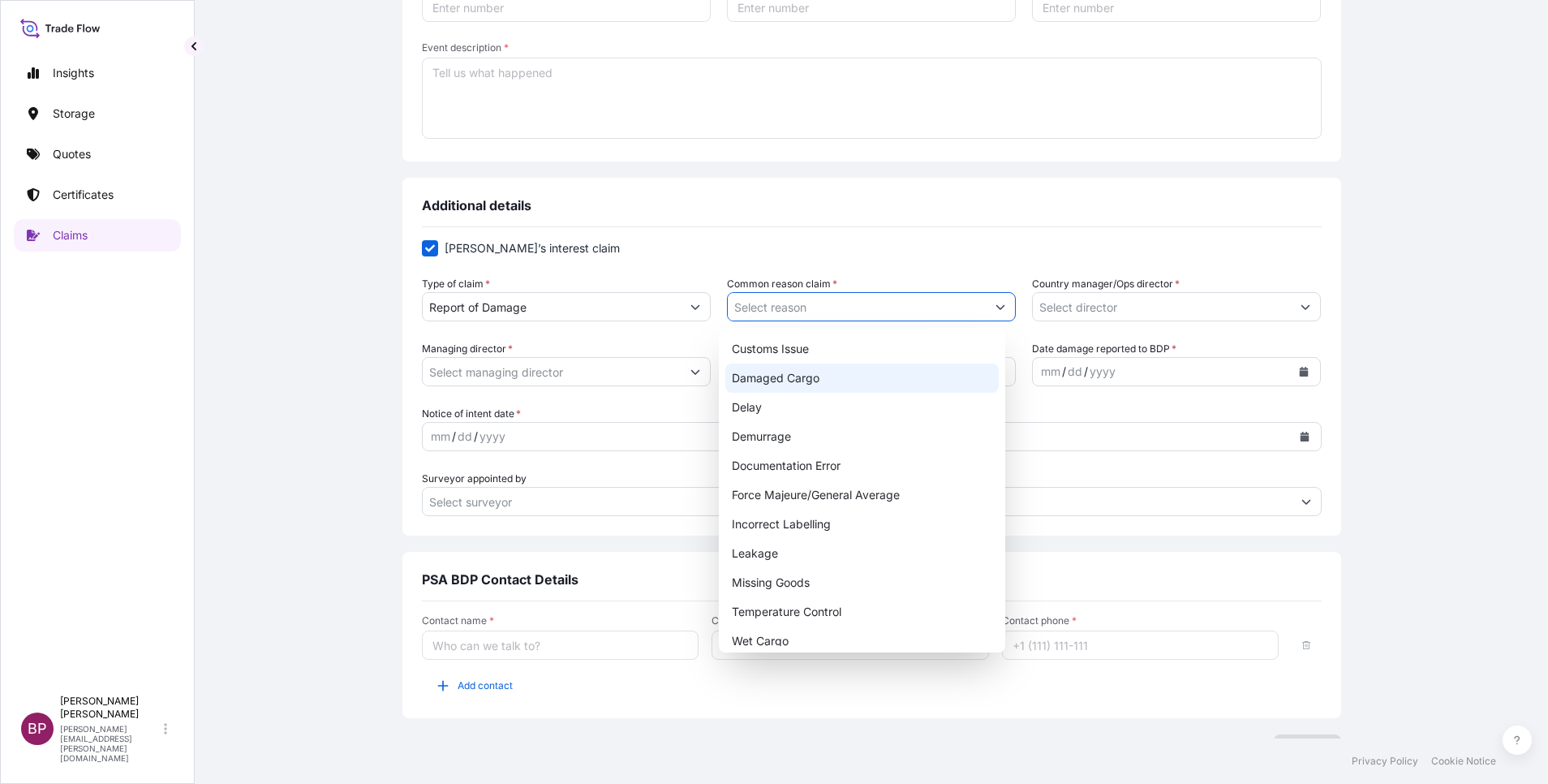
click at [829, 382] on div "Damaged Cargo" at bounding box center [862, 378] width 273 height 29
type input "Damaged Cargo"
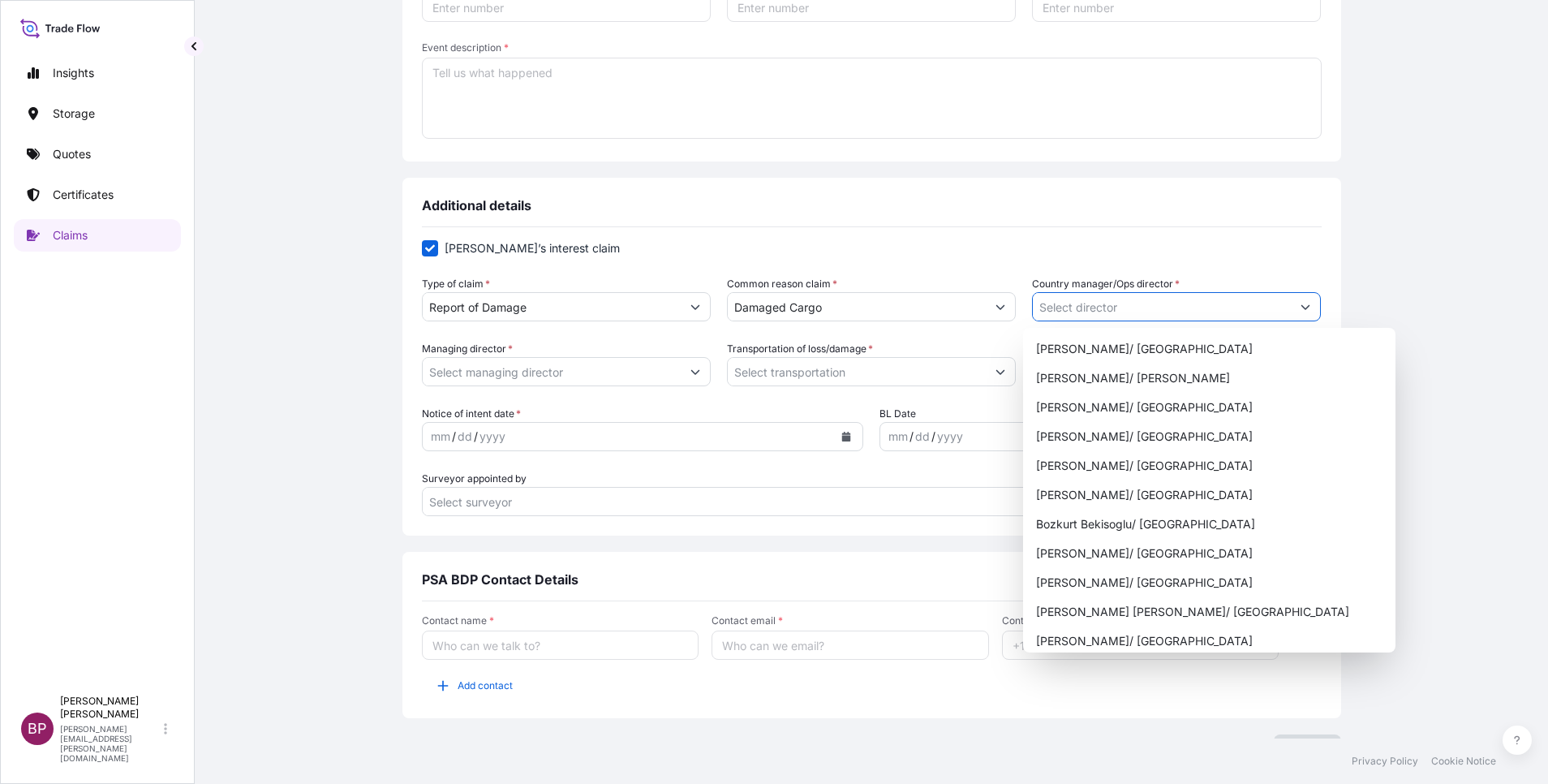
click at [1291, 308] on button "Show suggestions" at bounding box center [1305, 307] width 29 height 29
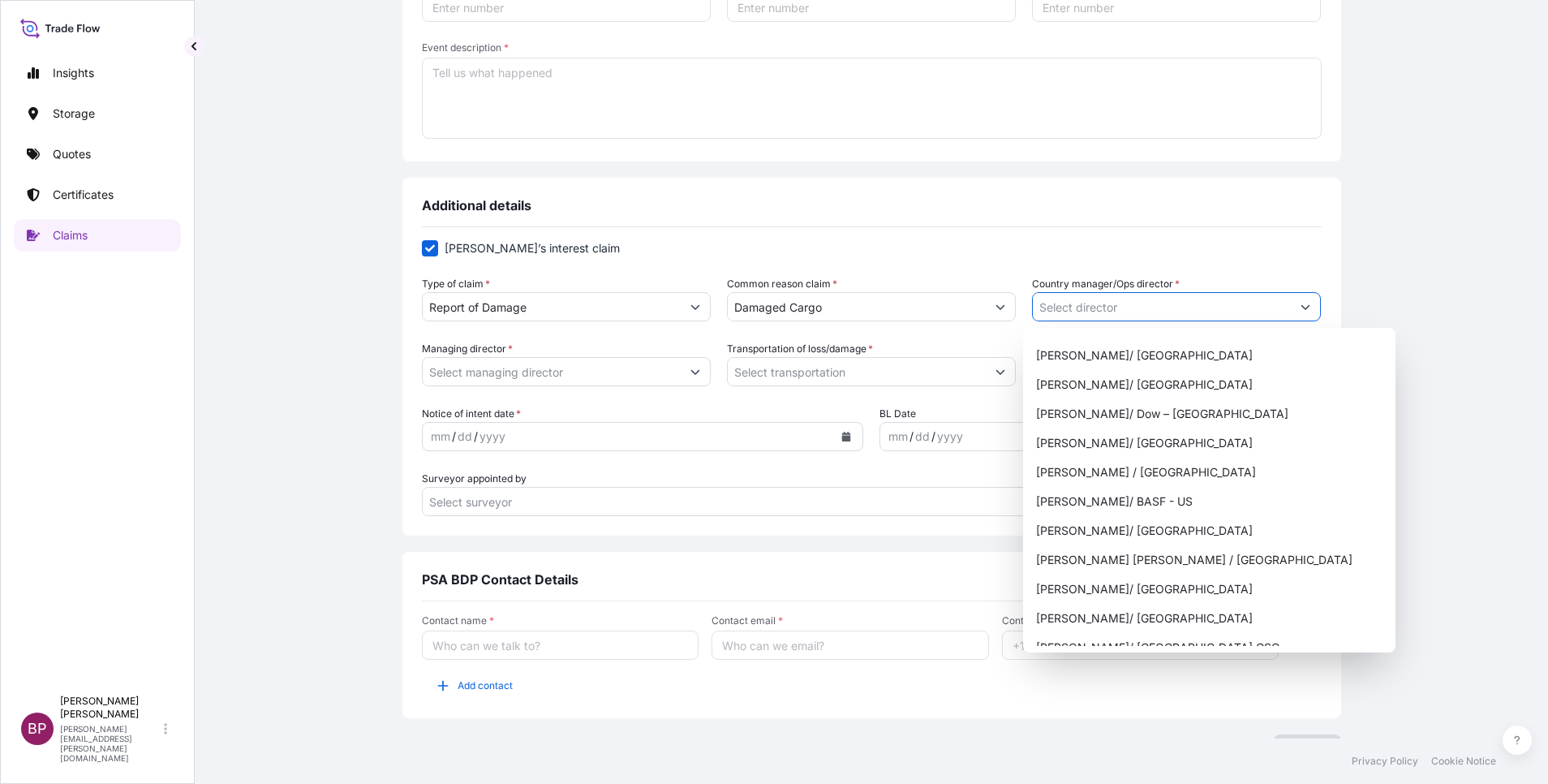
scroll to position [947, 0]
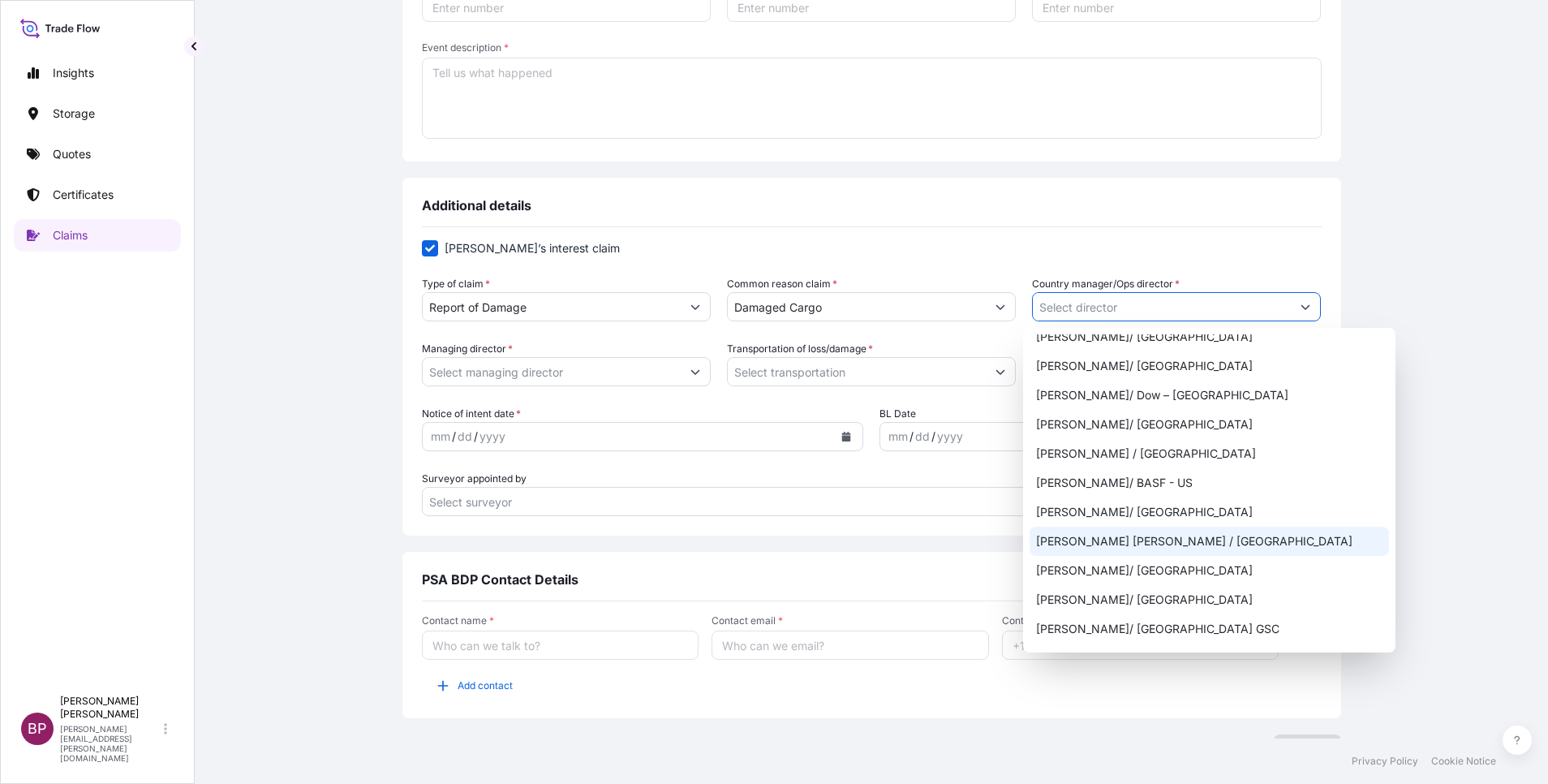
click at [1238, 534] on div "[PERSON_NAME] [PERSON_NAME] / [GEOGRAPHIC_DATA]" at bounding box center [1209, 541] width 359 height 29
type input "[PERSON_NAME] [PERSON_NAME] / [GEOGRAPHIC_DATA]"
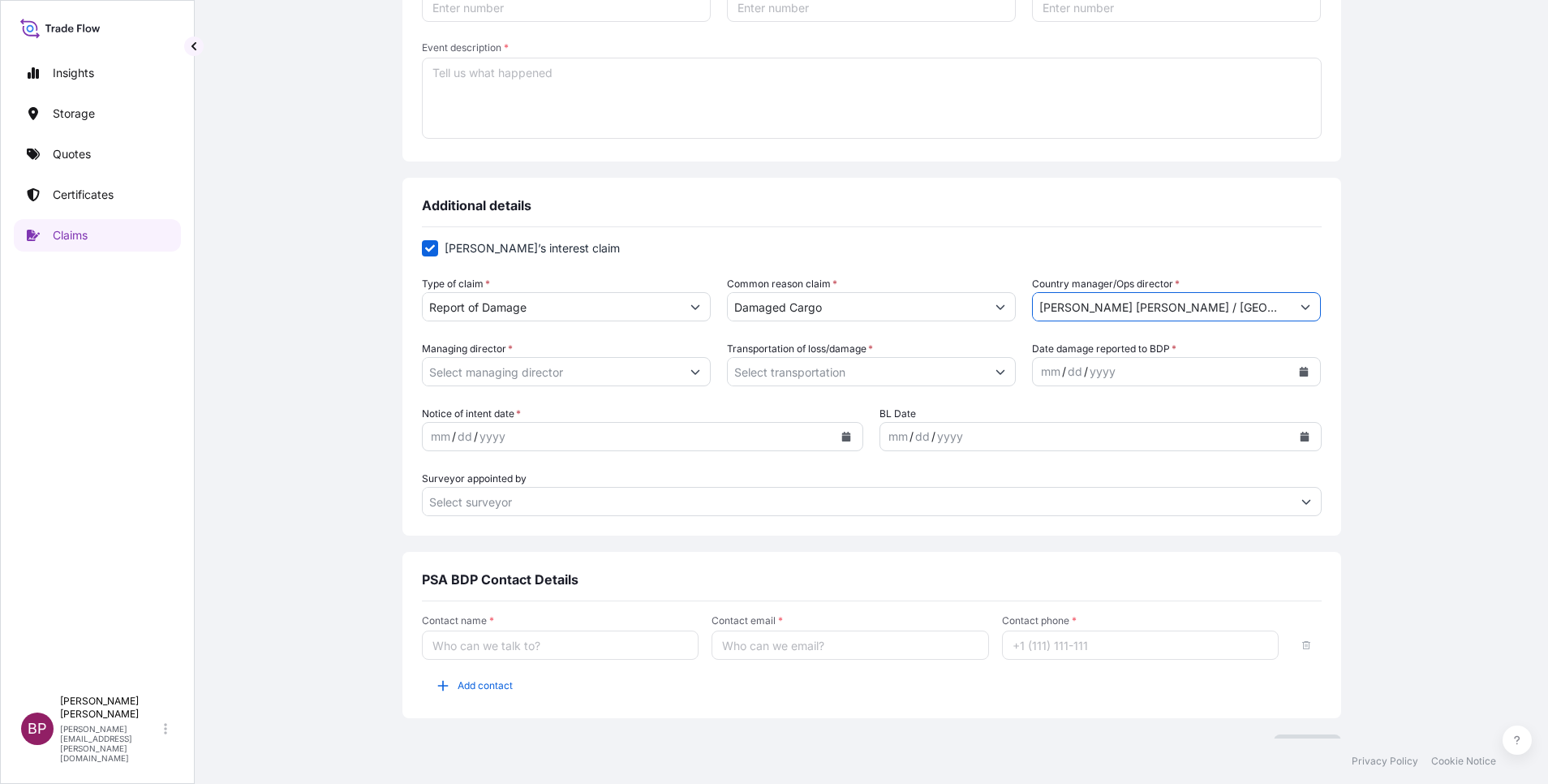
click at [692, 374] on icon "Show suggestions" at bounding box center [696, 372] width 9 height 5
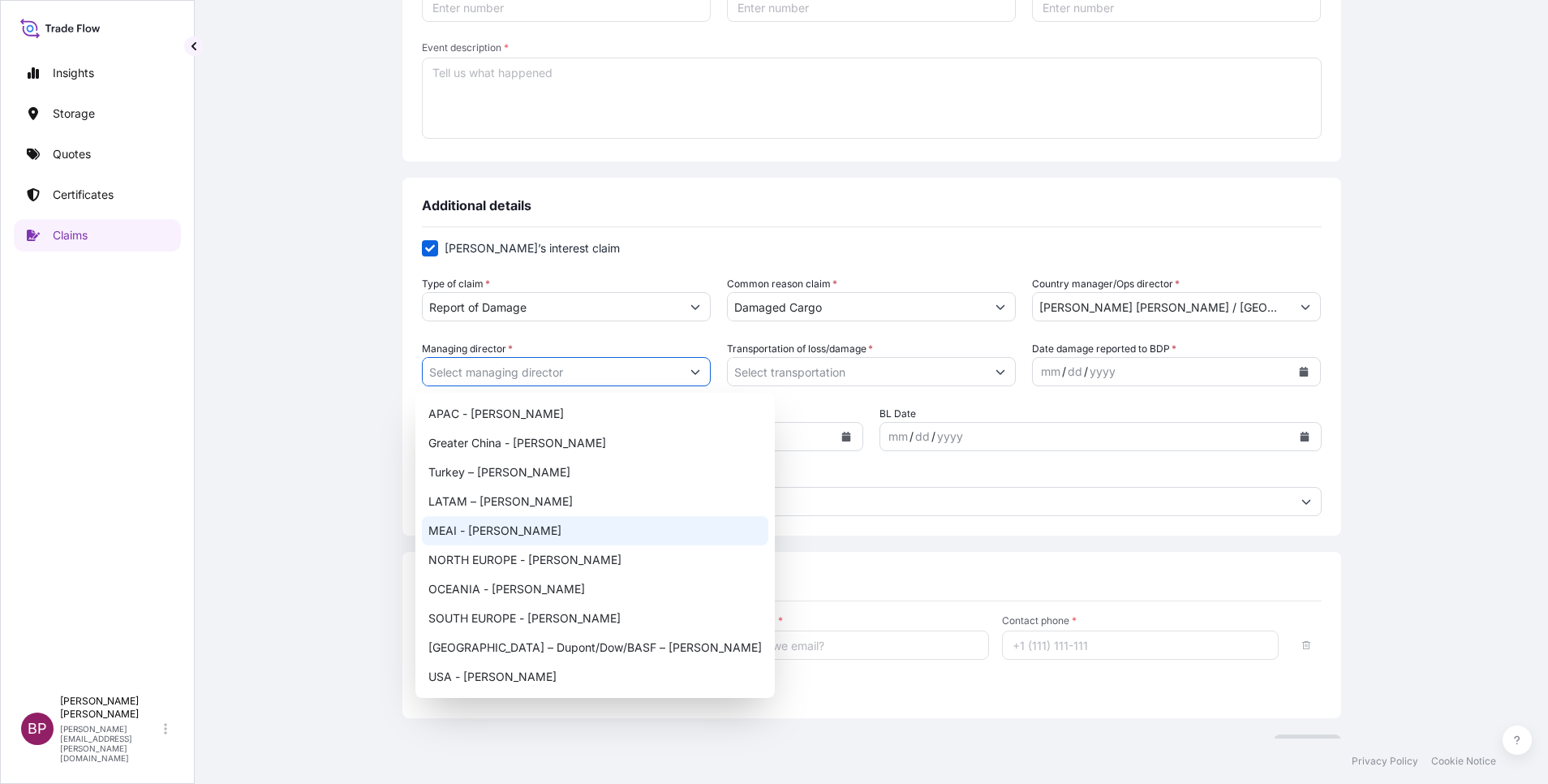
click at [529, 530] on div "MEAI - [PERSON_NAME]" at bounding box center [595, 530] width 346 height 29
type input "MEAI - [PERSON_NAME]"
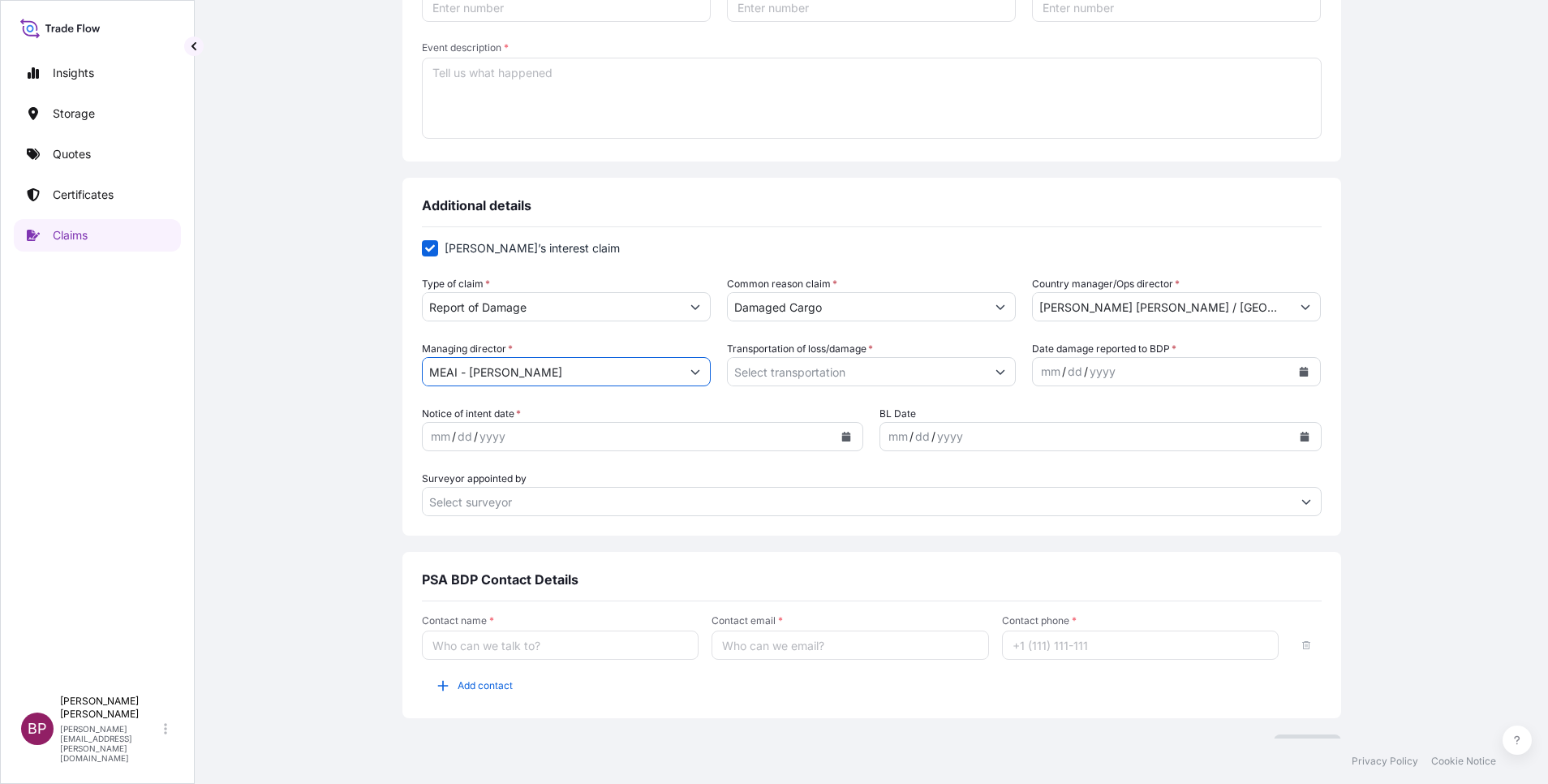
click at [997, 373] on icon "Show suggestions" at bounding box center [1001, 372] width 9 height 5
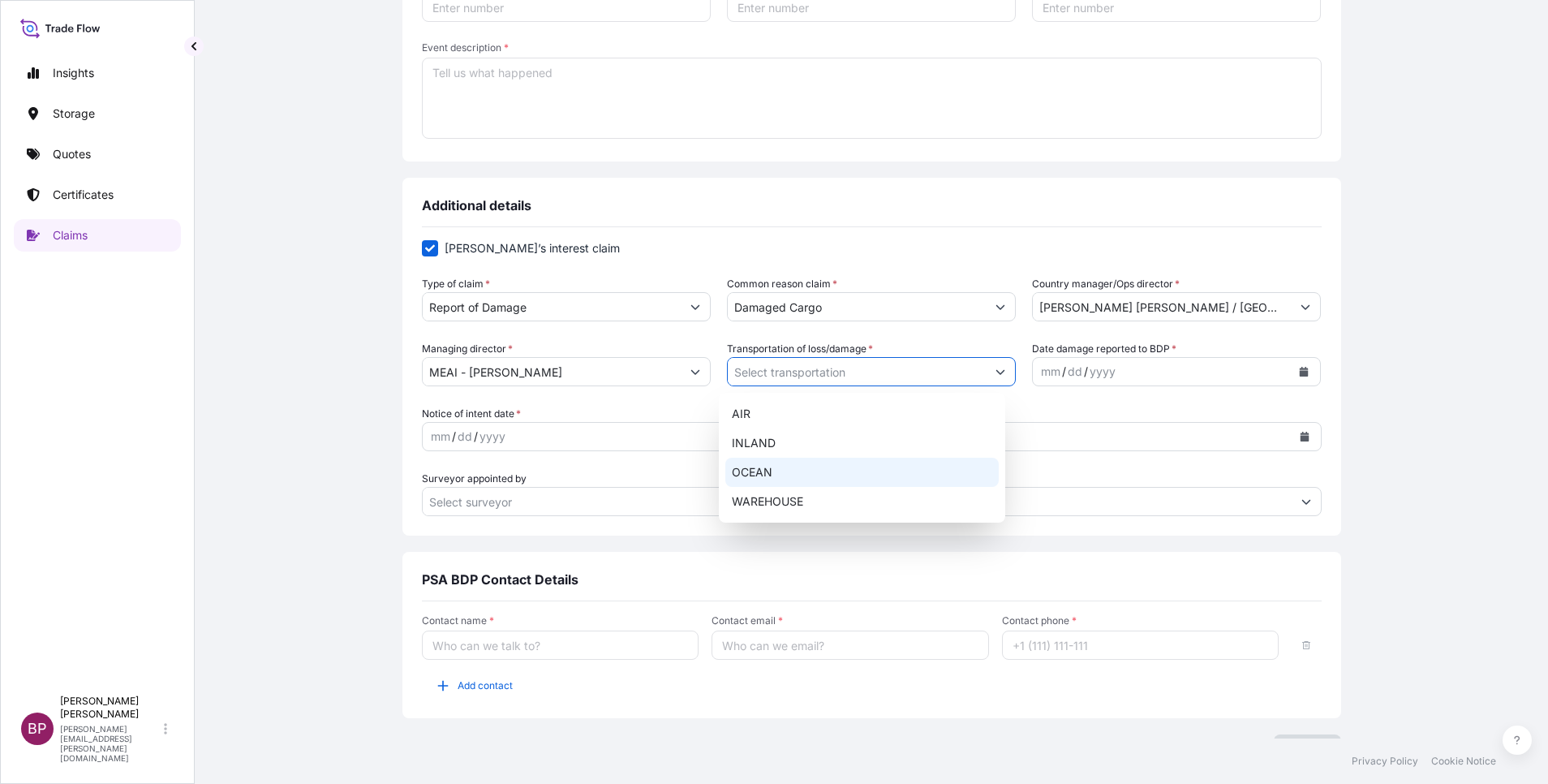
click at [803, 468] on div "OCEAN" at bounding box center [862, 473] width 273 height 29
type input "OCEAN"
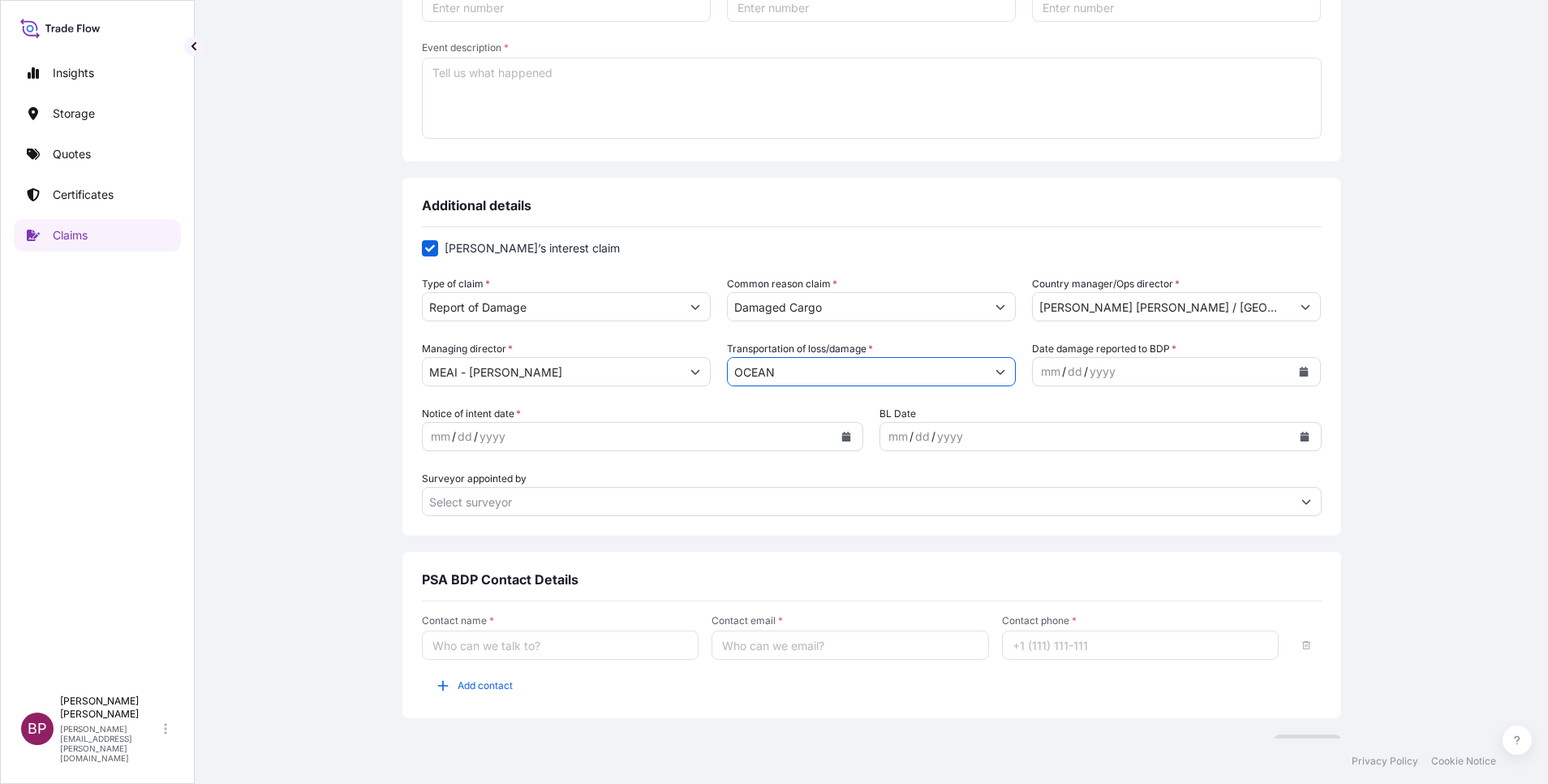
click at [1300, 376] on icon "Calendar" at bounding box center [1304, 371] width 9 height 10
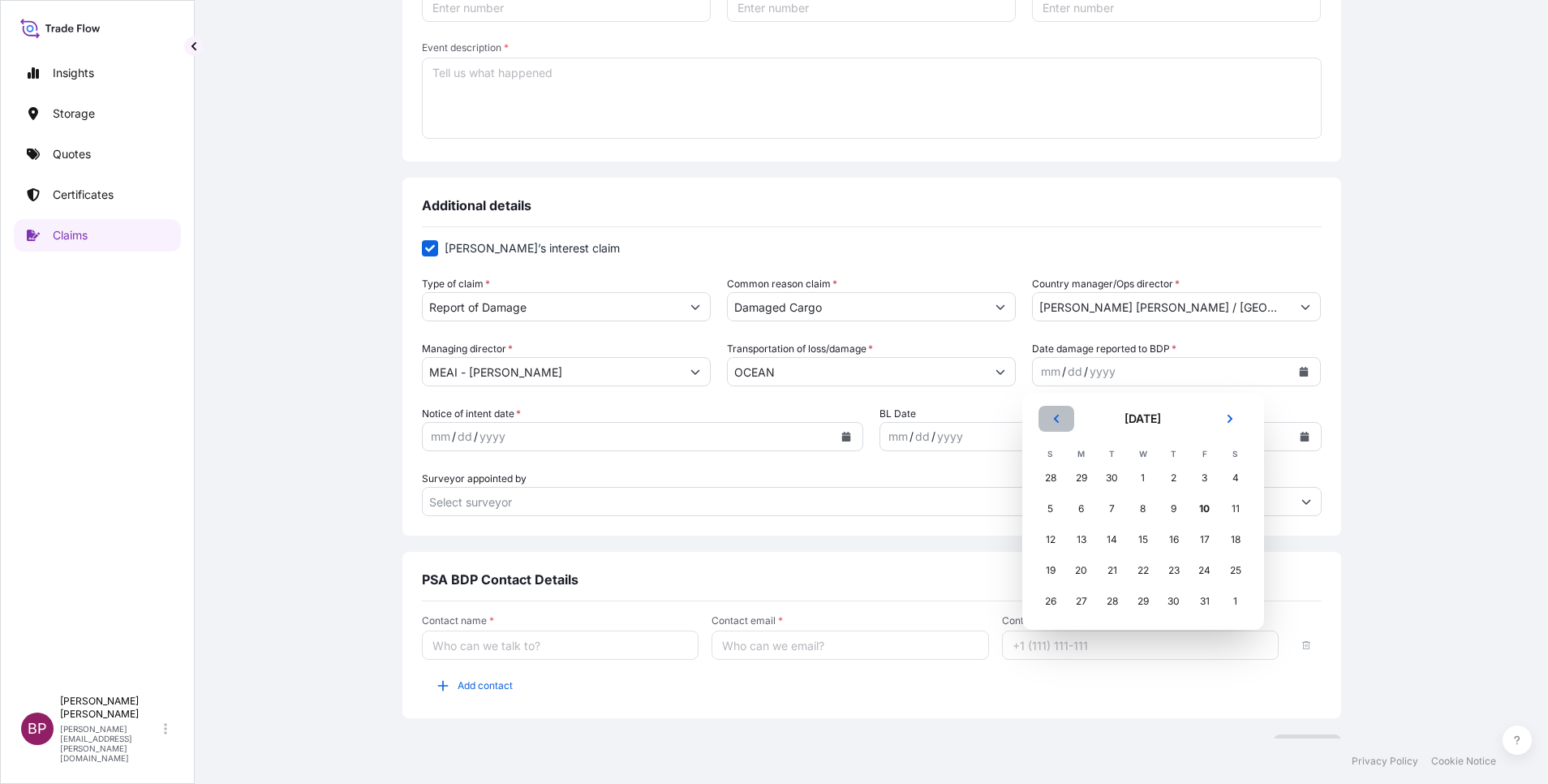
click at [1060, 424] on button "Previous" at bounding box center [1056, 419] width 36 height 26
click at [1084, 542] on div "15" at bounding box center [1082, 539] width 29 height 29
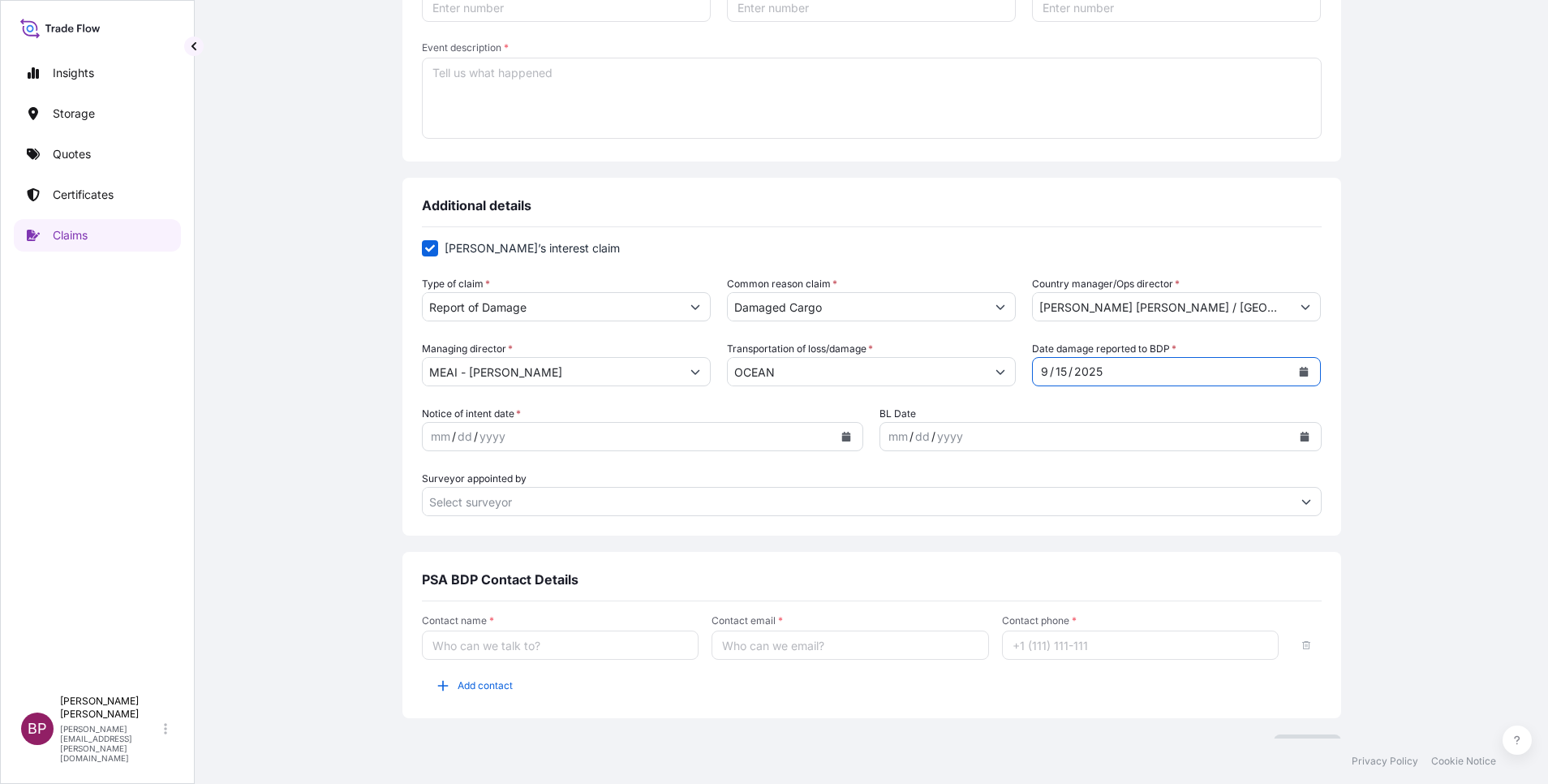
click at [842, 438] on button "Calendar" at bounding box center [846, 436] width 26 height 26
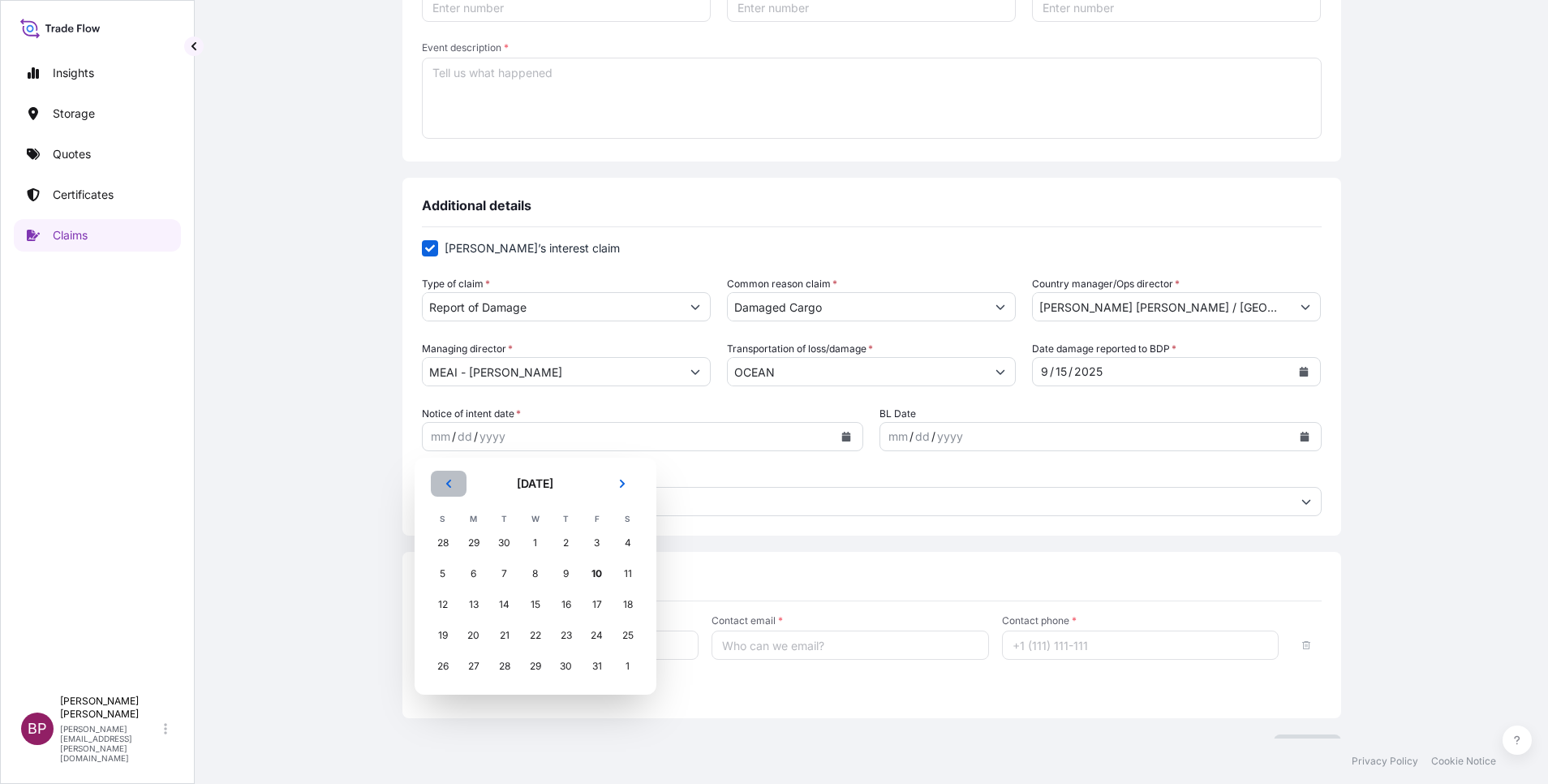
click at [451, 485] on icon "Previous" at bounding box center [449, 484] width 10 height 10
click at [507, 668] on div "30" at bounding box center [505, 666] width 29 height 29
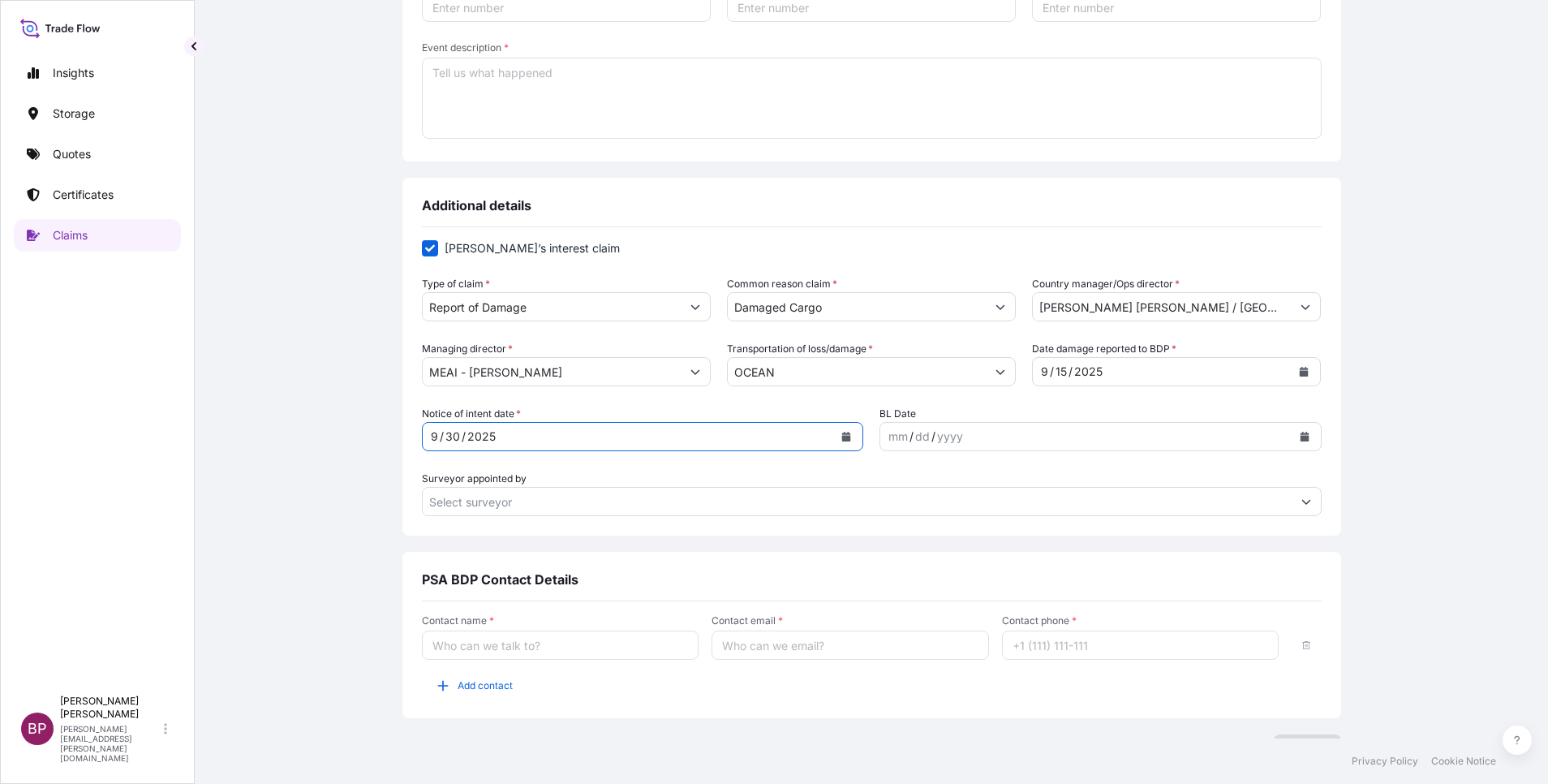
click at [599, 644] on input "Contact name *" at bounding box center [561, 645] width 278 height 29
type input "[PERSON_NAME]"
type input "[PERSON_NAME][EMAIL_ADDRESS][PERSON_NAME][DOMAIN_NAME]"
type input "[PHONE_NUMBER]"
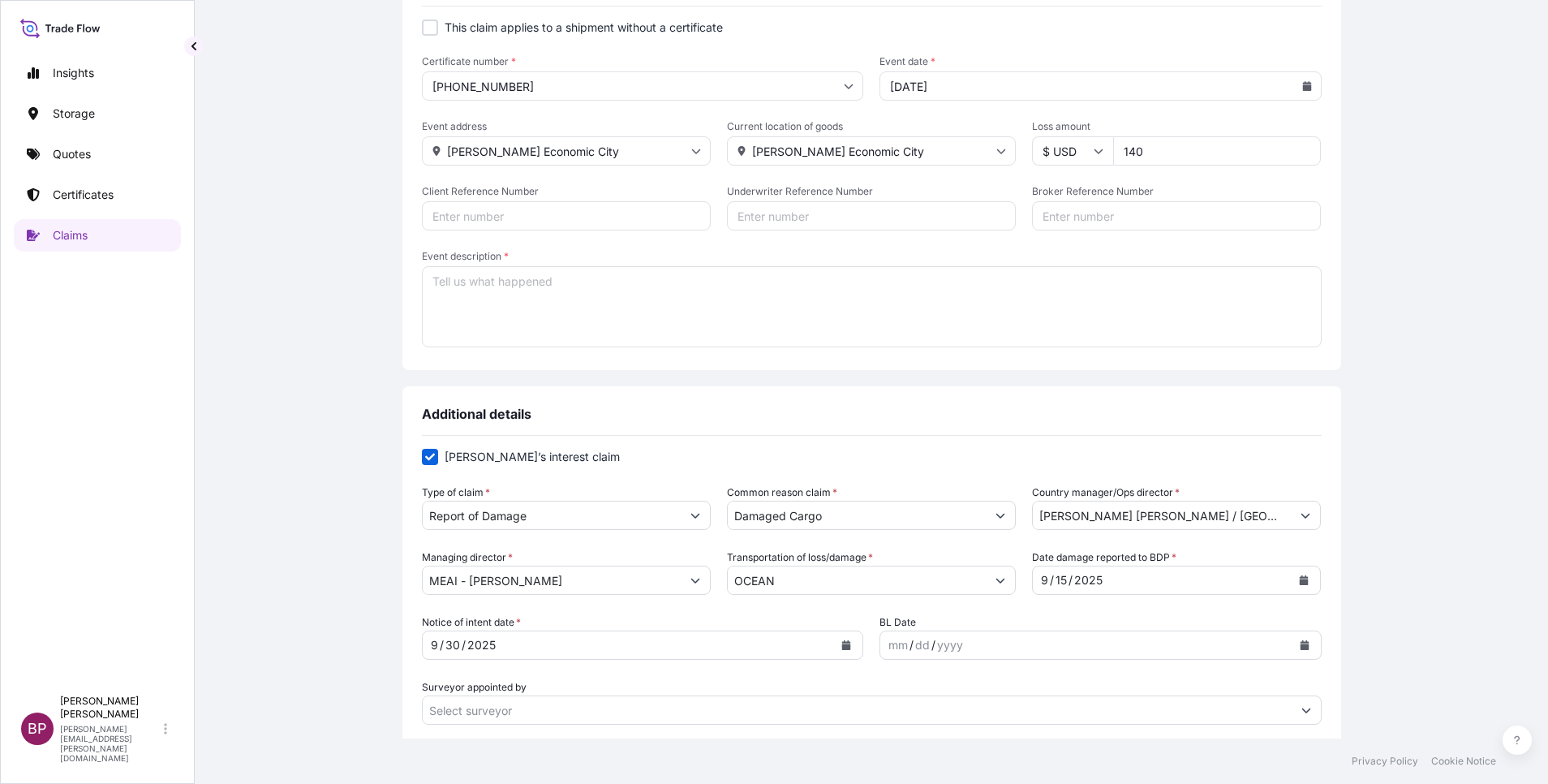
scroll to position [35, 0]
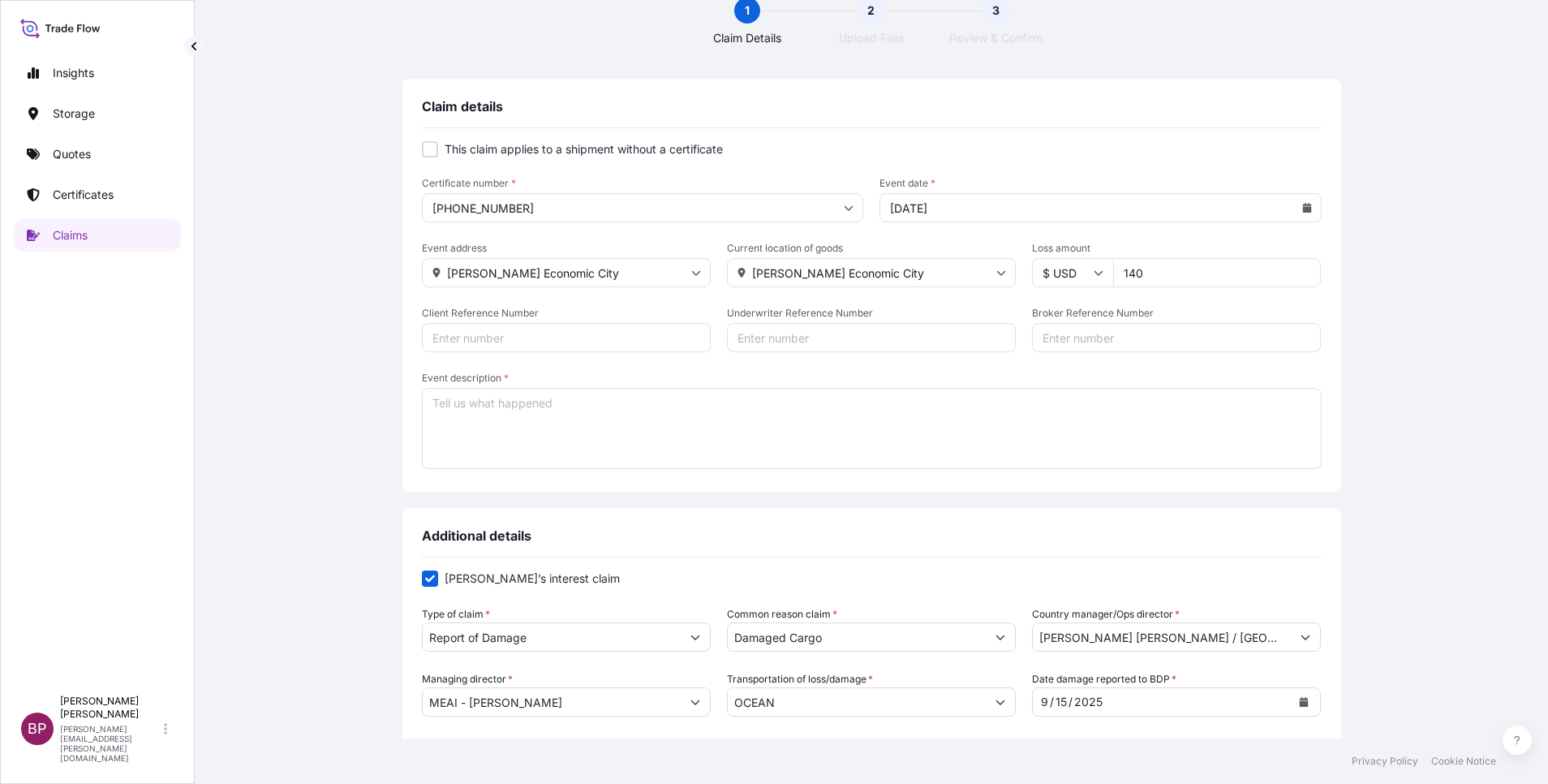
click at [696, 422] on textarea "Event description *" at bounding box center [872, 428] width 899 height 82
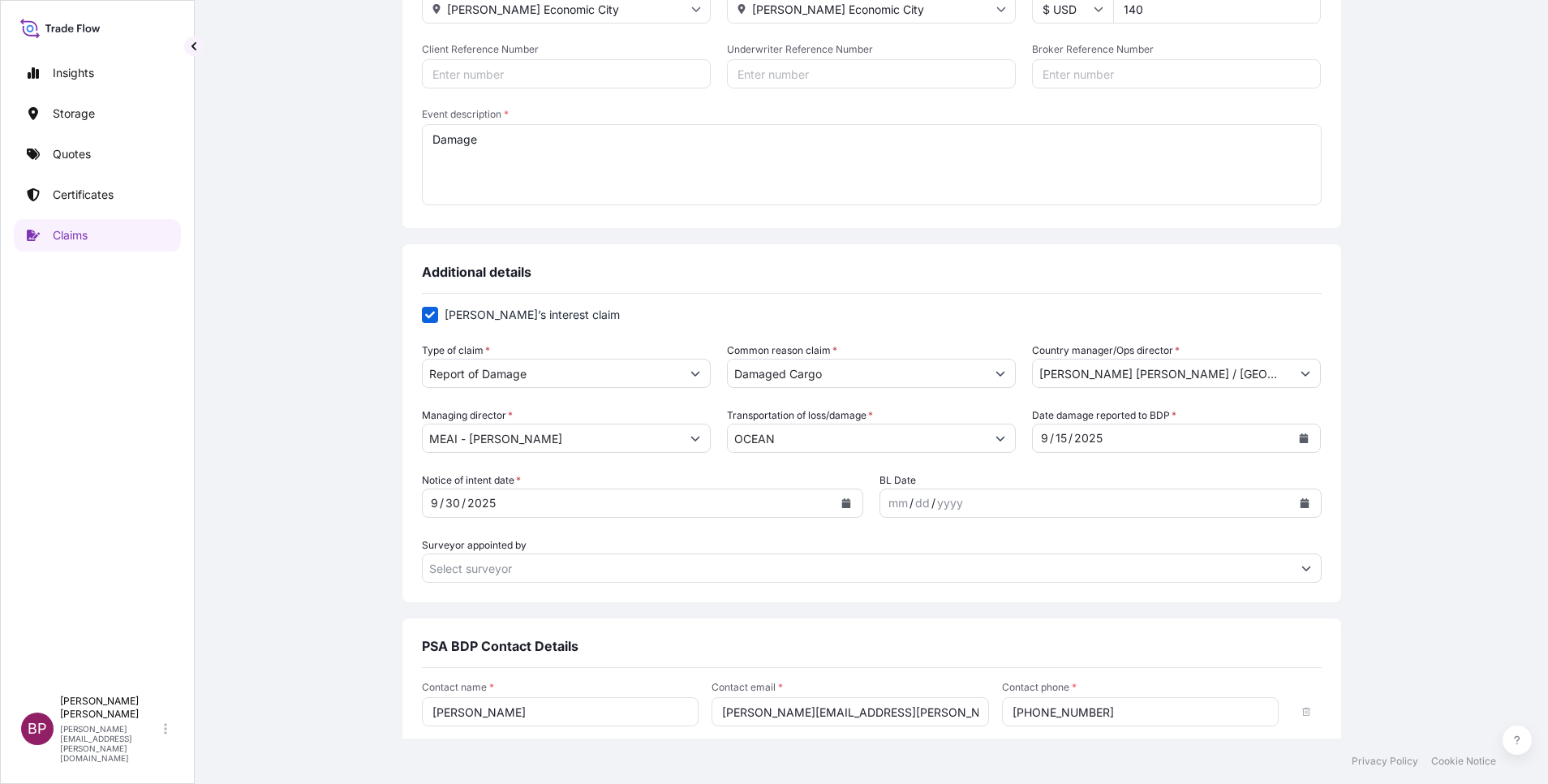
scroll to position [400, 0]
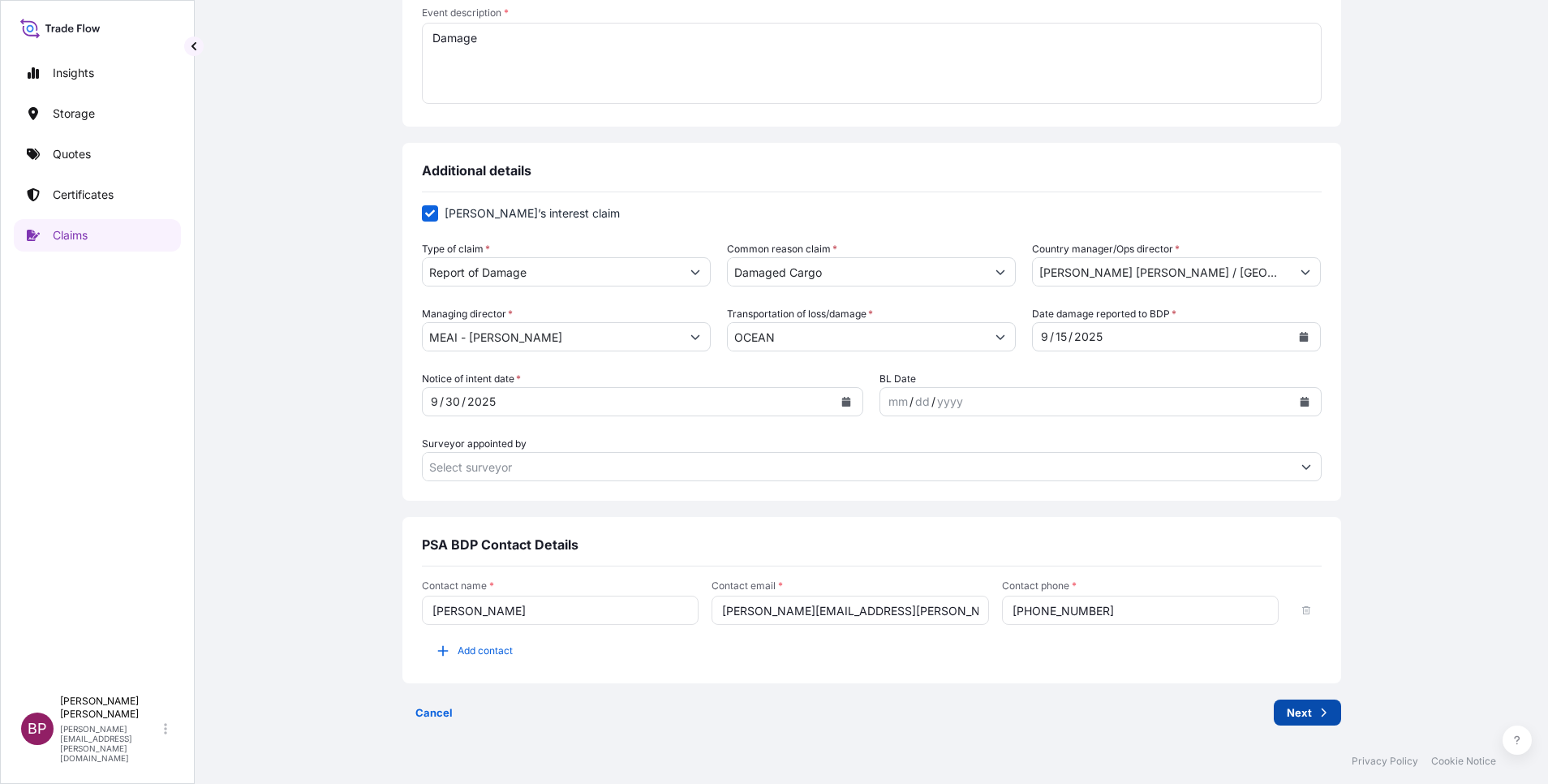
type textarea "Damage"
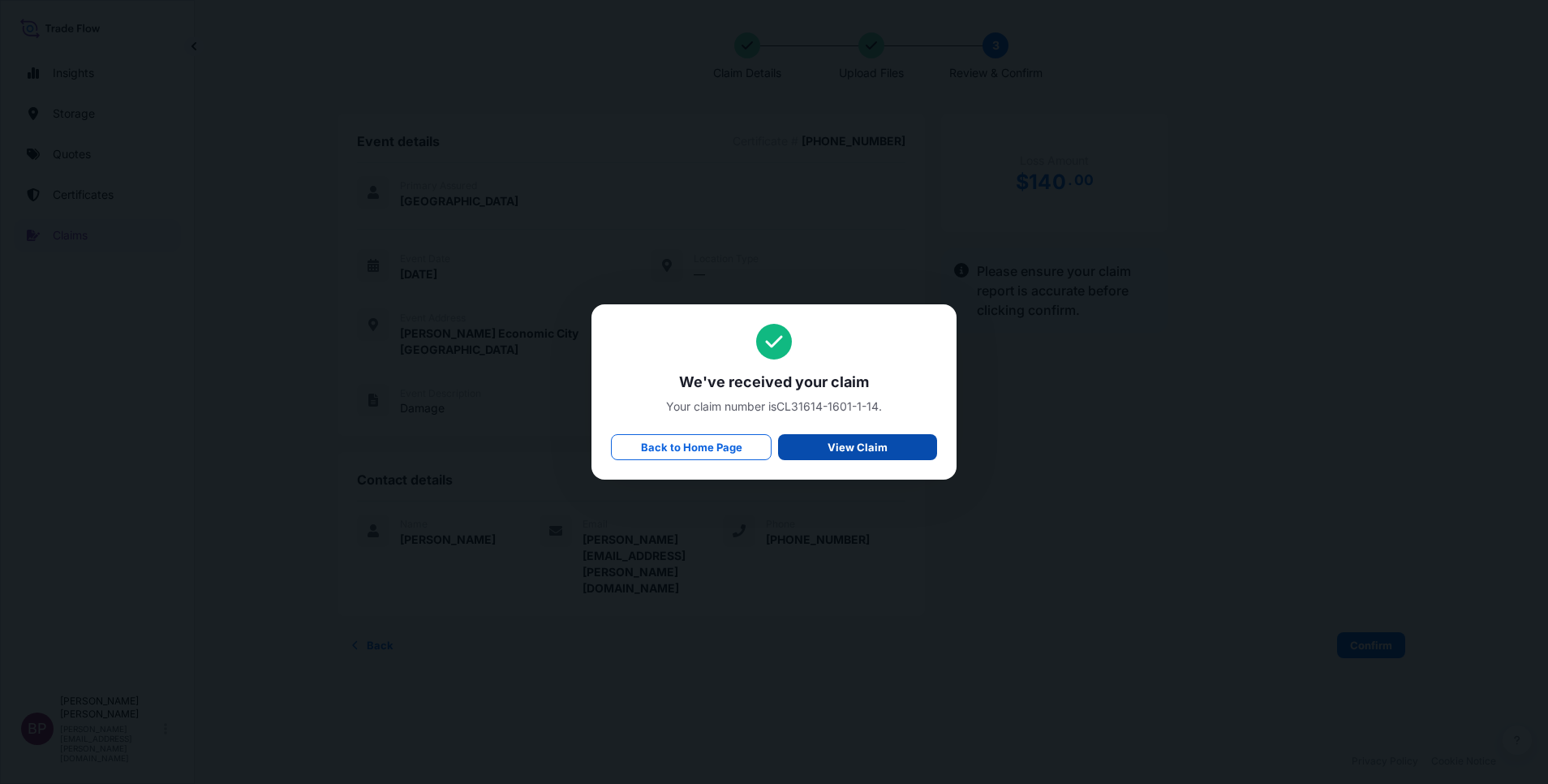
click at [879, 445] on p "View Claim" at bounding box center [857, 447] width 60 height 16
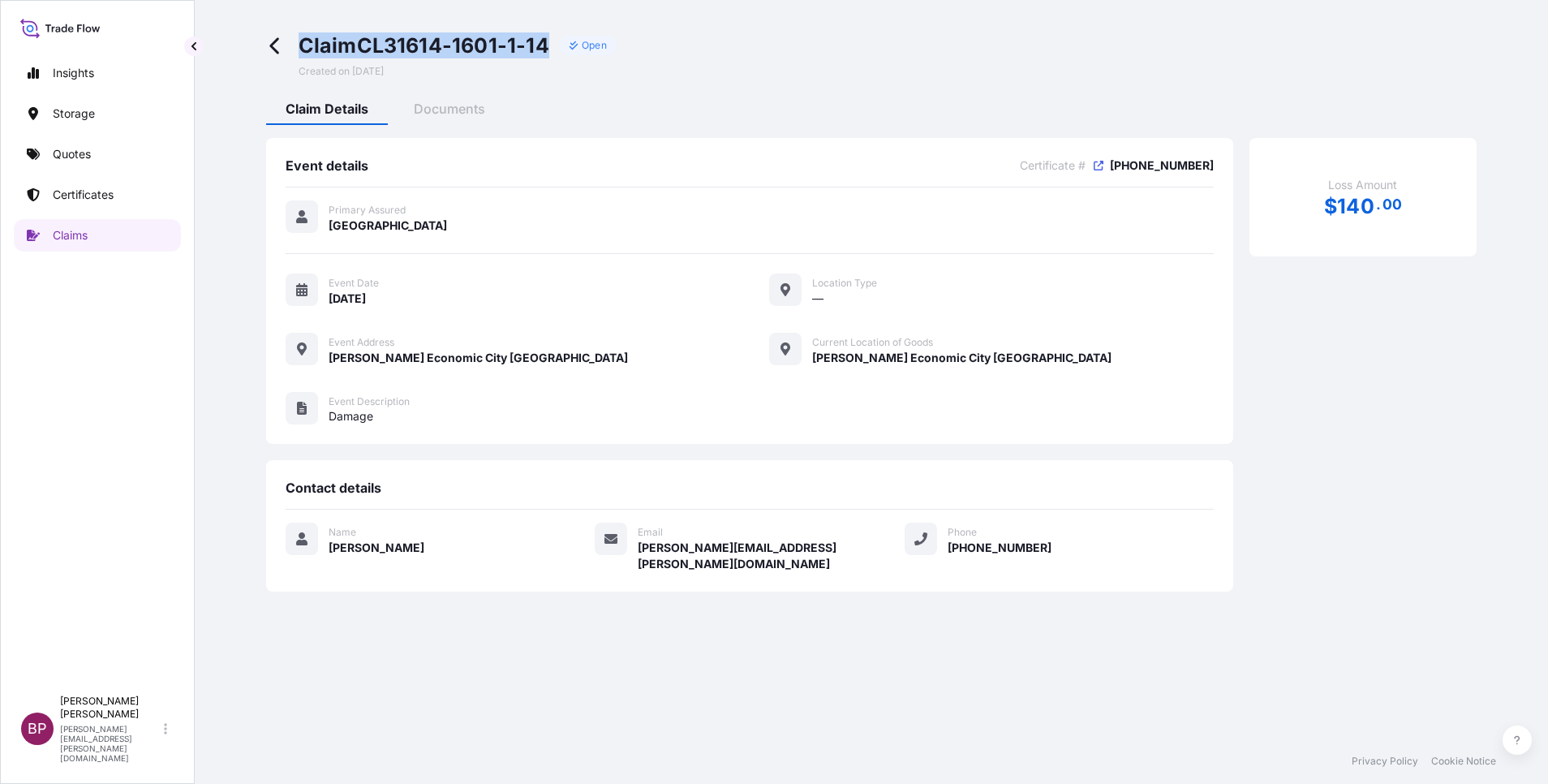
drag, startPoint x: 303, startPoint y: 43, endPoint x: 546, endPoint y: 47, distance: 243.0
click at [546, 47] on span "Claim CL31614-1601-1-14" at bounding box center [424, 45] width 251 height 26
copy span "Claim CL31614-1601-1-14"
